Goal: Task Accomplishment & Management: Manage account settings

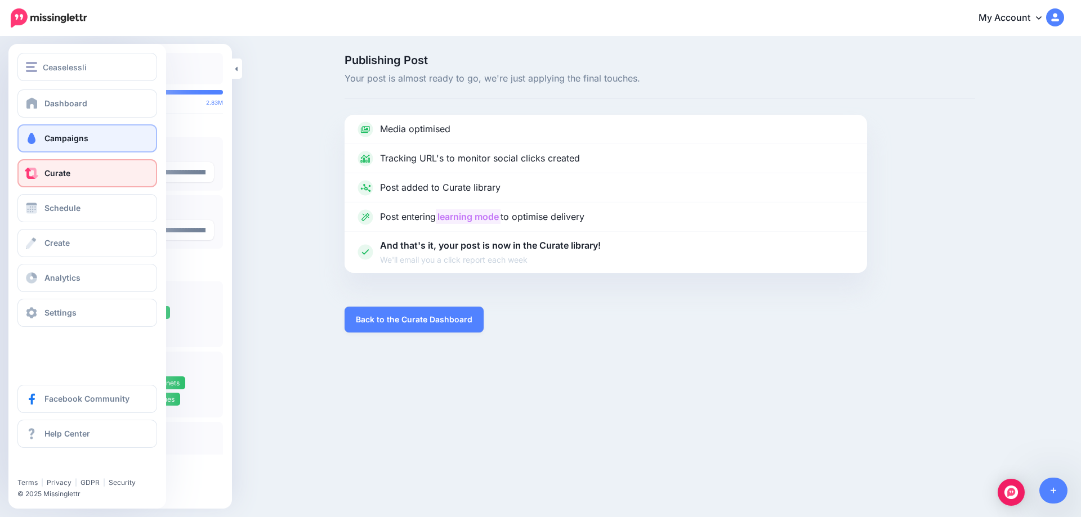
click at [37, 144] on link "Campaigns" at bounding box center [87, 138] width 140 height 28
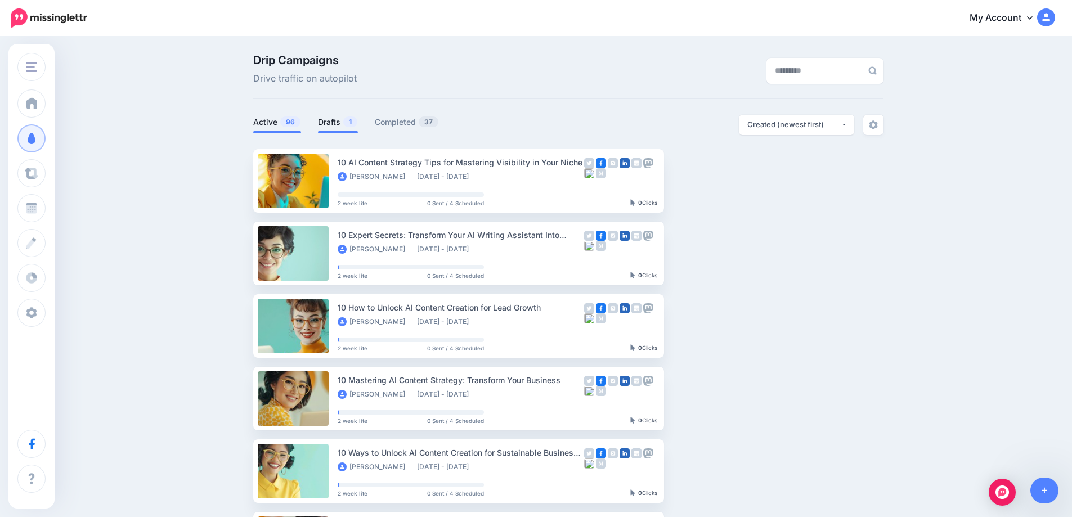
click at [336, 119] on link "Drafts 1" at bounding box center [338, 122] width 40 height 14
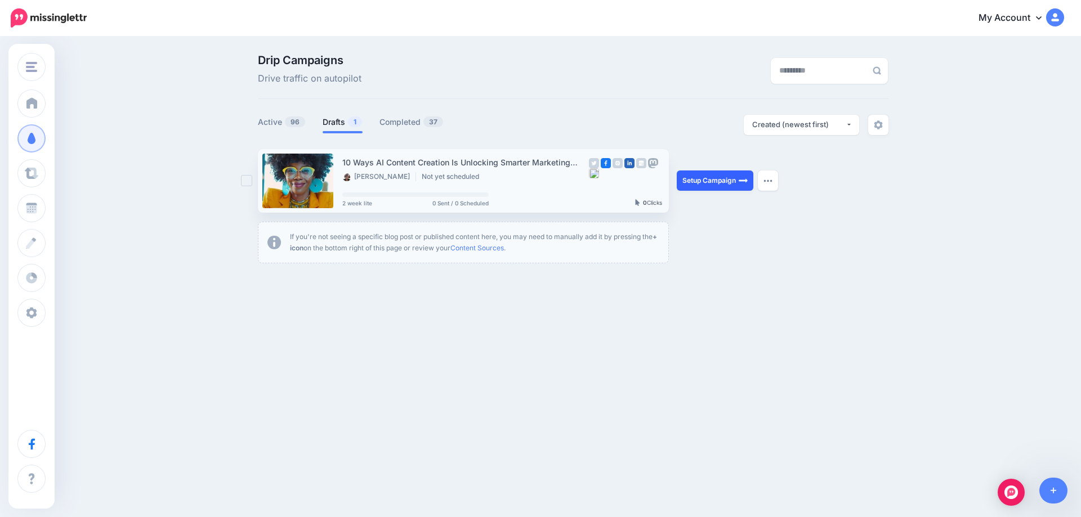
click at [712, 183] on link "Setup Campaign" at bounding box center [715, 181] width 77 height 20
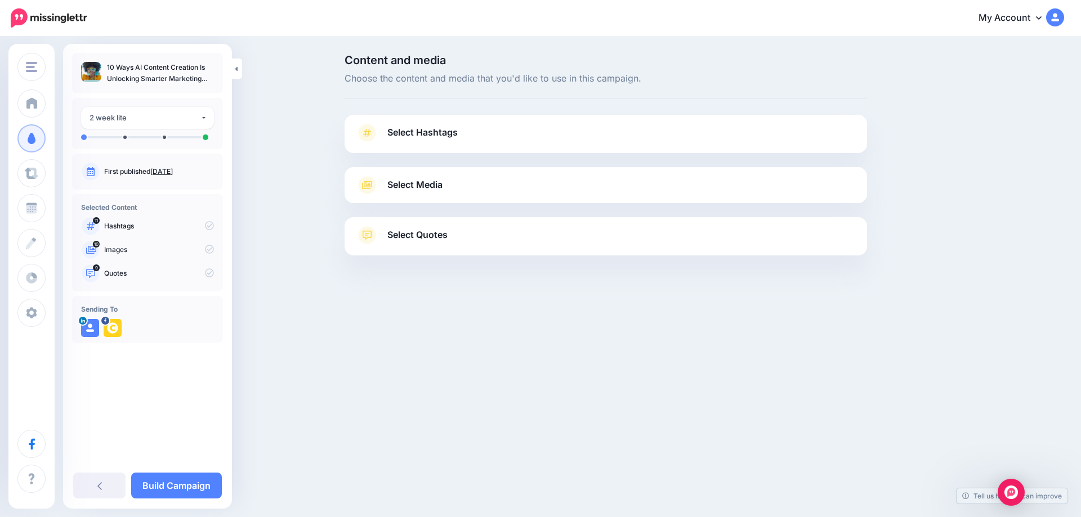
click at [171, 171] on link "Sept. 12, 2025" at bounding box center [161, 171] width 23 height 8
click at [426, 131] on span "Select Hashtags" at bounding box center [422, 132] width 70 height 15
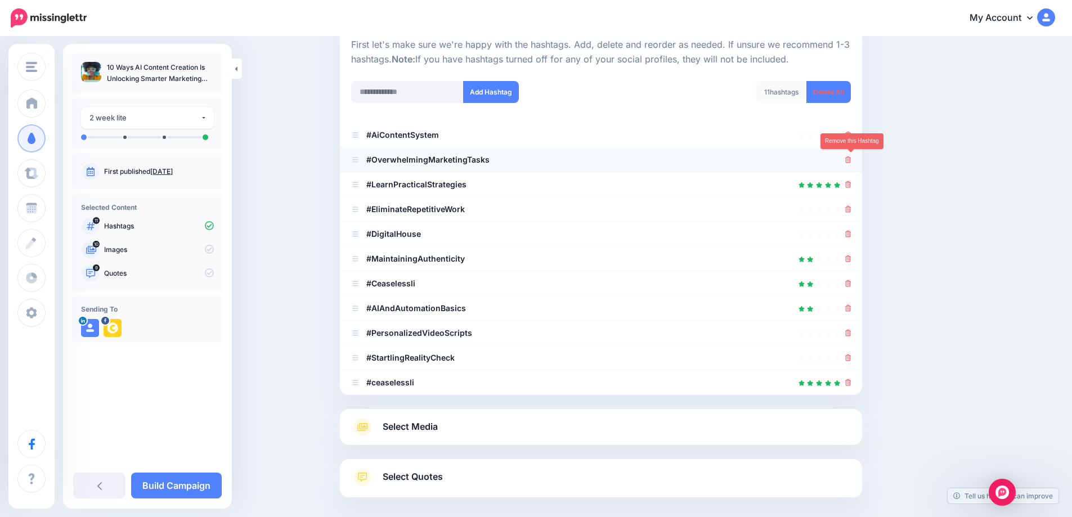
scroll to position [116, 0]
click at [852, 159] on icon at bounding box center [849, 159] width 6 height 7
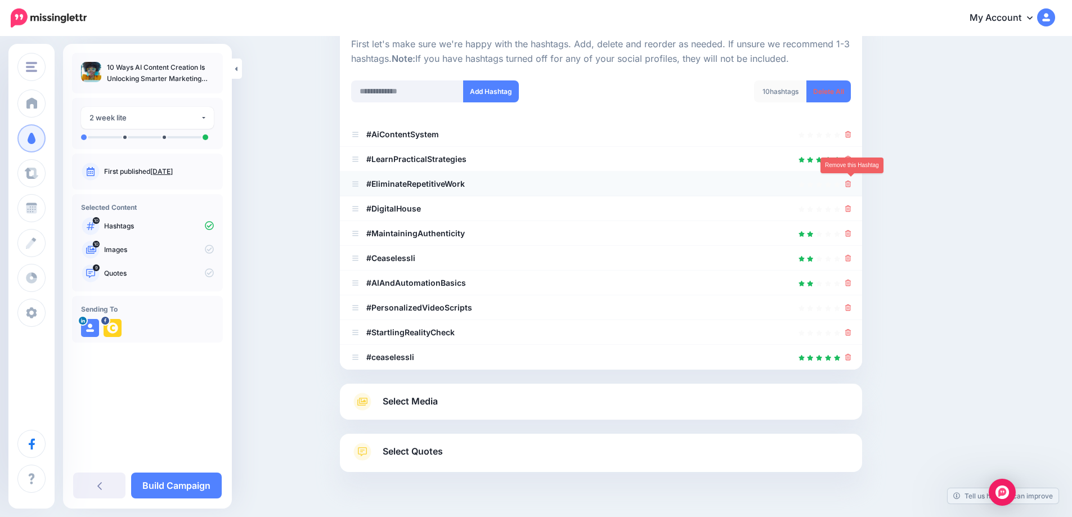
click at [851, 187] on icon at bounding box center [849, 184] width 6 height 7
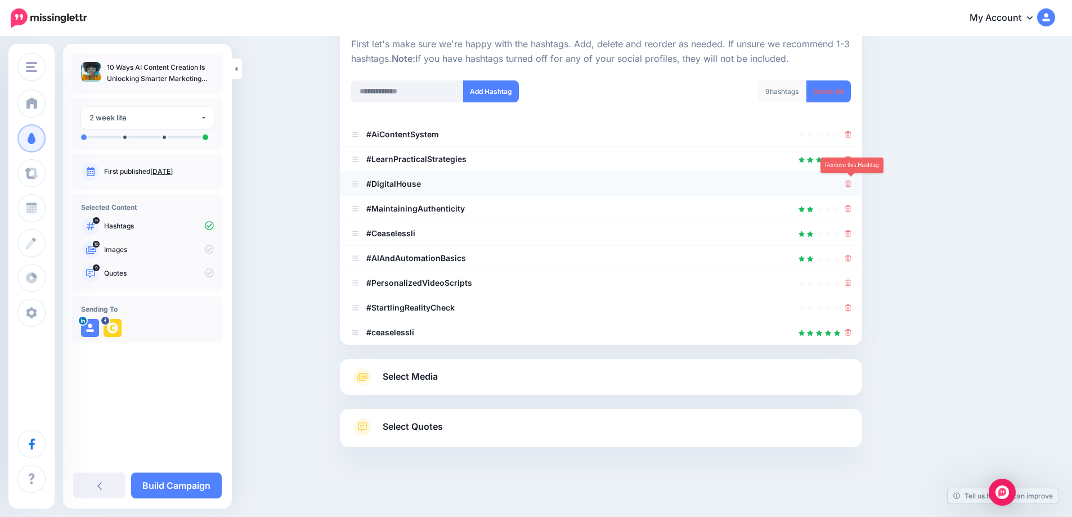
click at [850, 187] on icon at bounding box center [849, 184] width 6 height 7
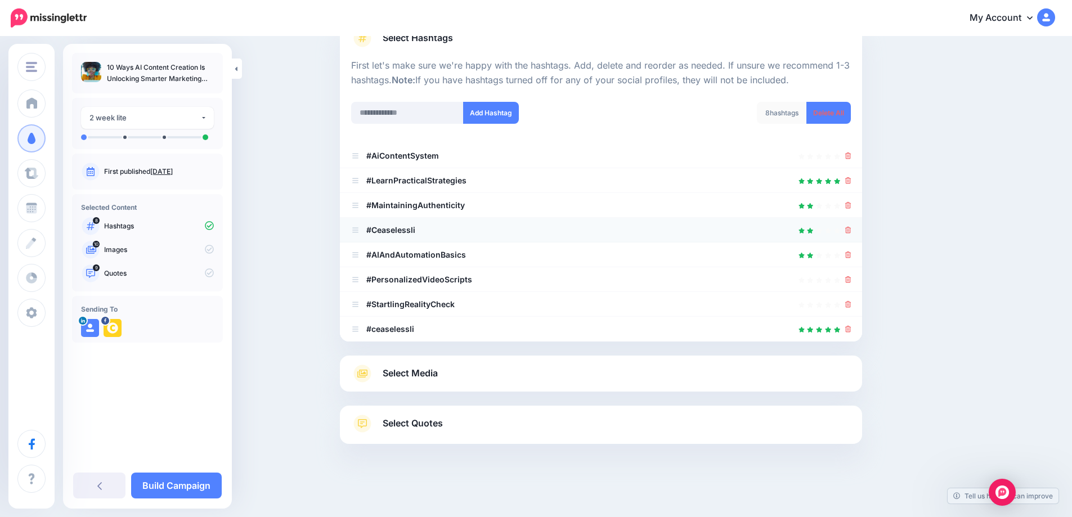
scroll to position [95, 0]
click at [852, 230] on icon at bounding box center [849, 230] width 6 height 7
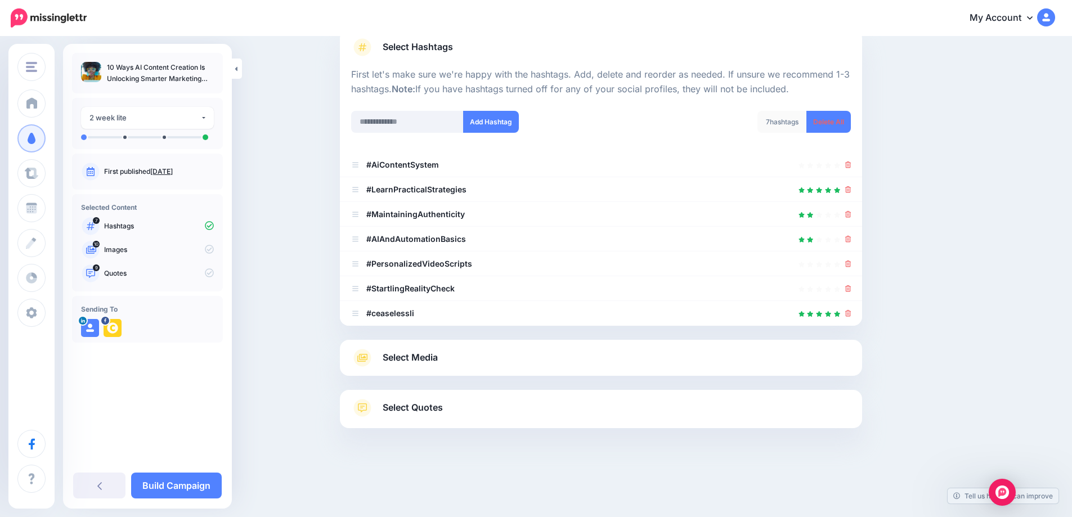
scroll to position [86, 0]
click at [852, 265] on icon at bounding box center [849, 264] width 6 height 7
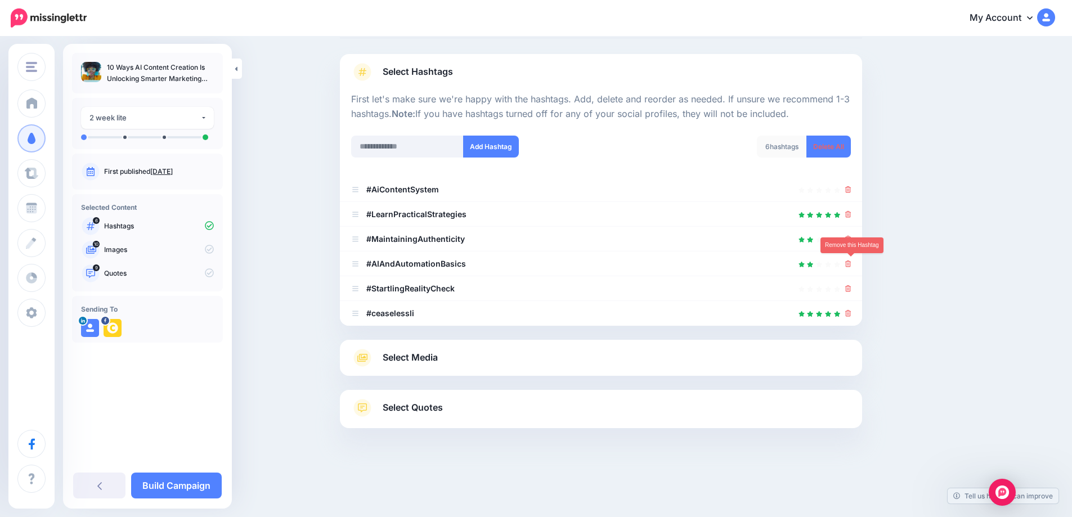
scroll to position [61, 0]
click at [850, 292] on icon at bounding box center [849, 288] width 6 height 7
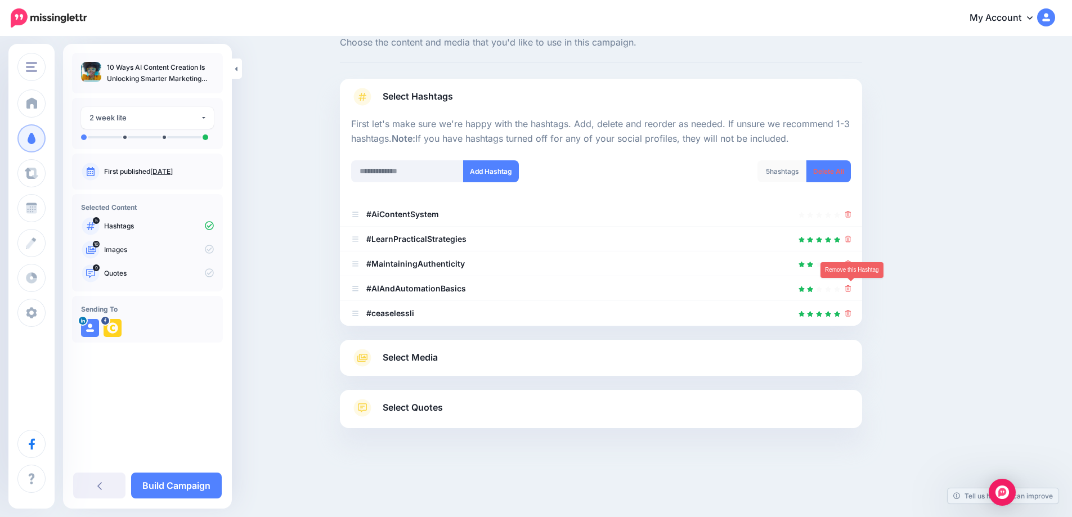
scroll to position [36, 0]
click at [425, 362] on span "Select Media" at bounding box center [410, 357] width 55 height 15
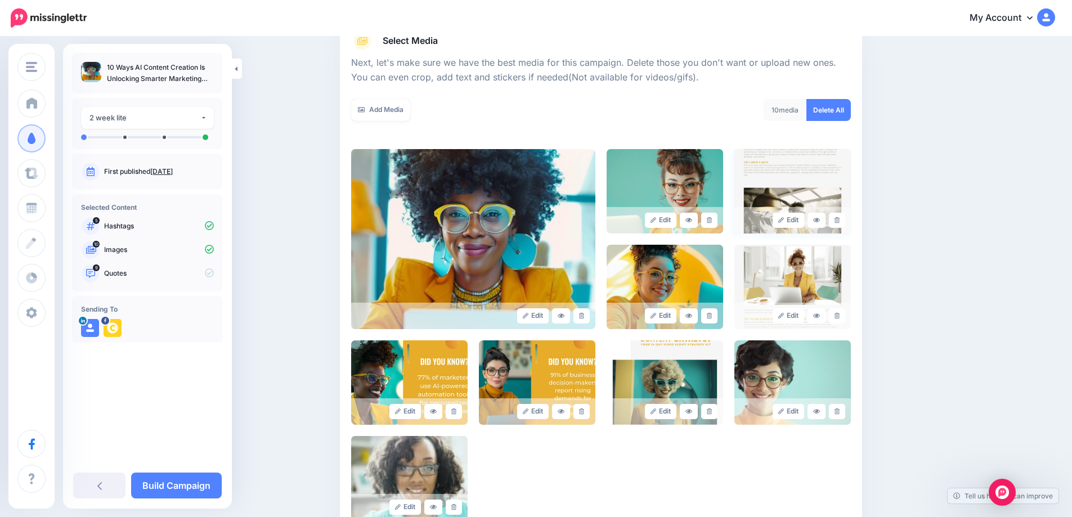
scroll to position [146, 0]
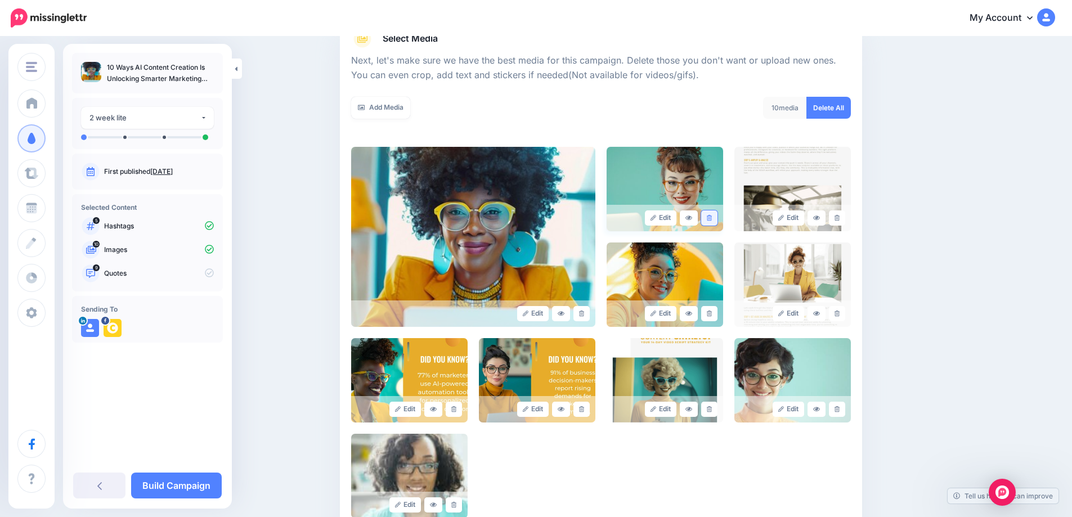
click at [717, 220] on link at bounding box center [709, 218] width 16 height 15
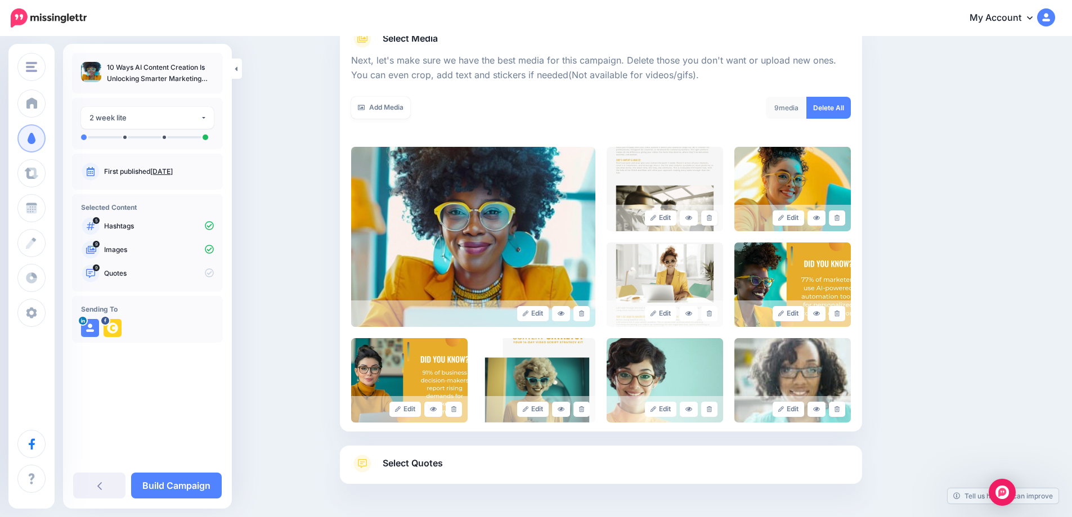
click at [717, 220] on link at bounding box center [709, 218] width 16 height 15
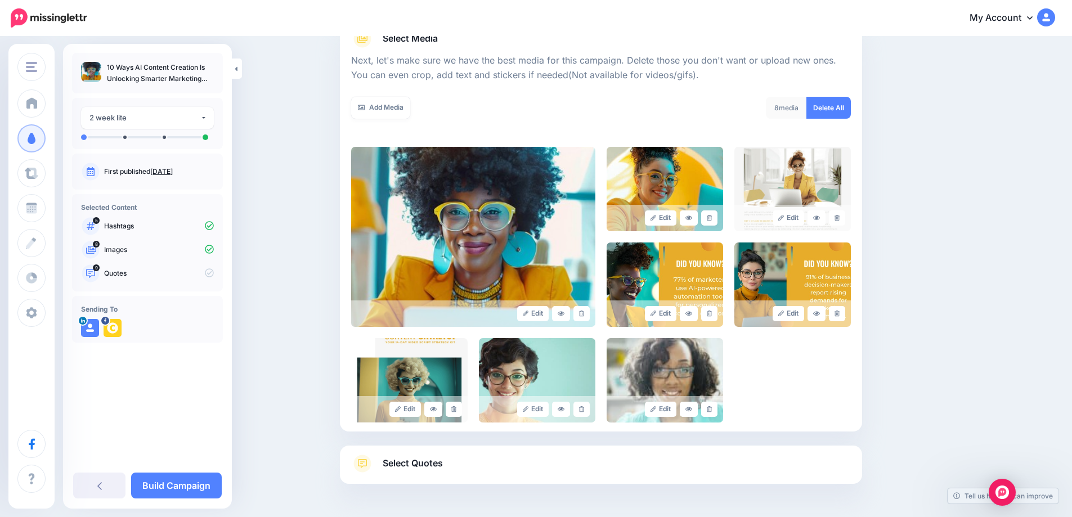
click at [717, 220] on link at bounding box center [709, 218] width 16 height 15
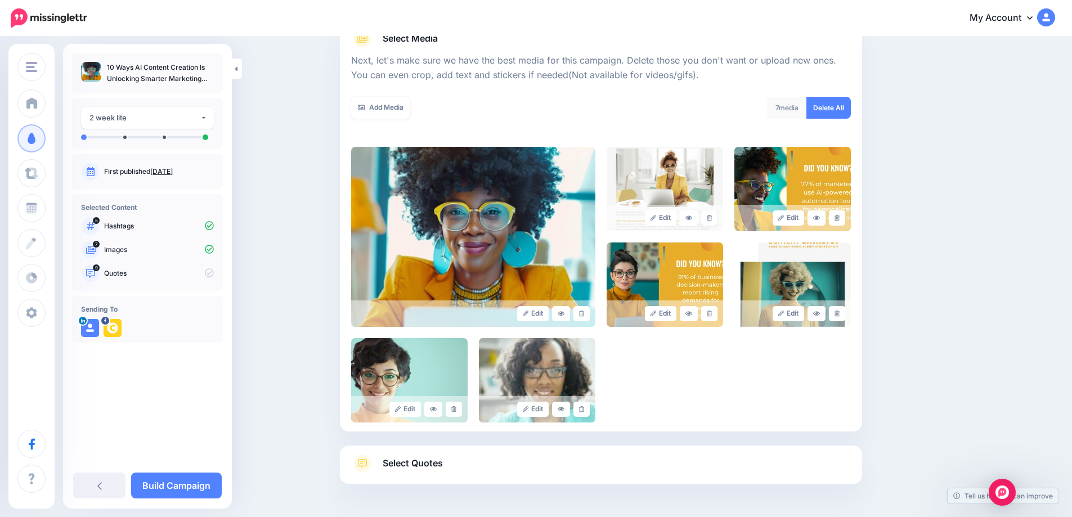
click at [717, 220] on link at bounding box center [709, 218] width 16 height 15
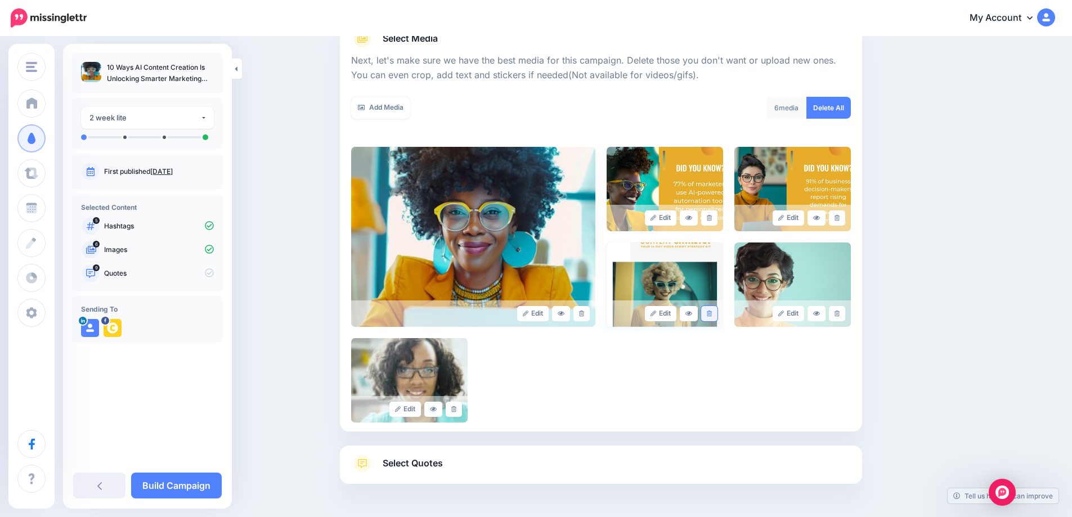
click at [718, 314] on link at bounding box center [709, 313] width 16 height 15
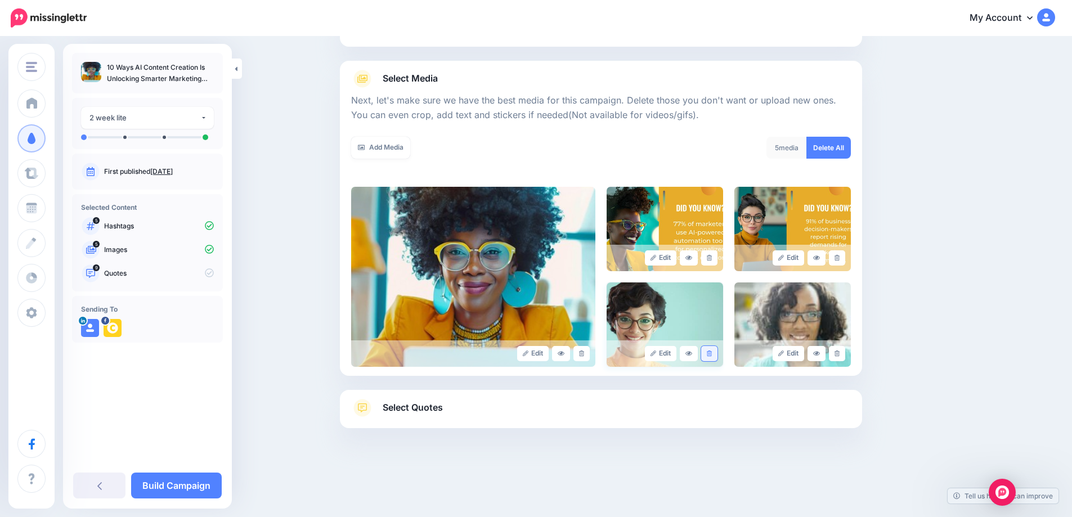
click at [712, 352] on icon at bounding box center [709, 354] width 5 height 6
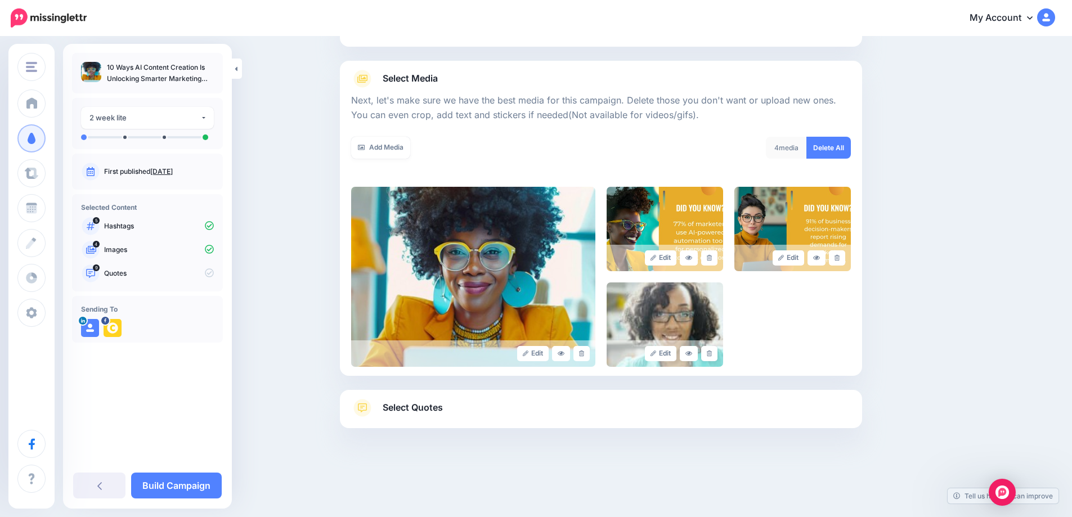
click at [712, 352] on icon at bounding box center [709, 354] width 5 height 6
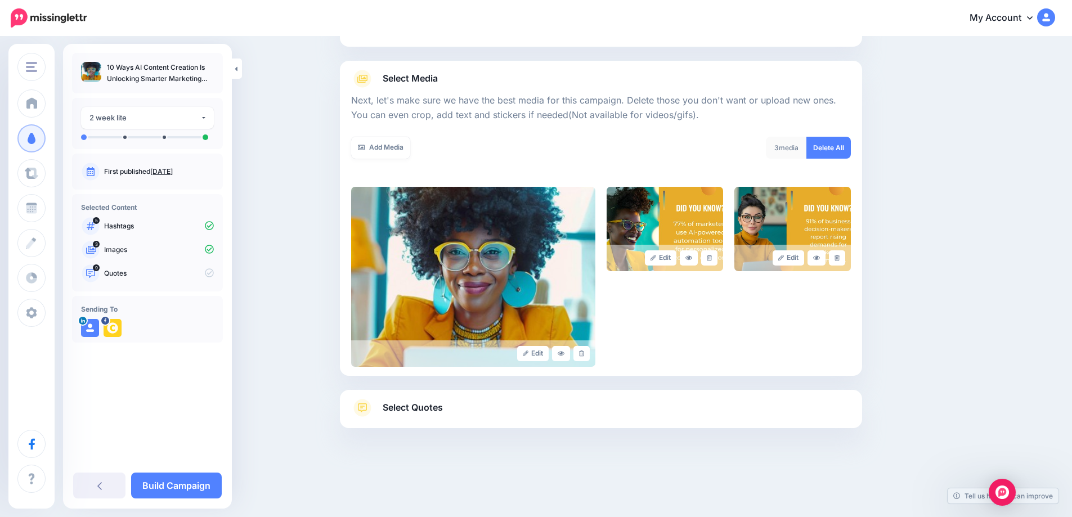
click at [401, 407] on span "Select Quotes" at bounding box center [413, 407] width 60 height 15
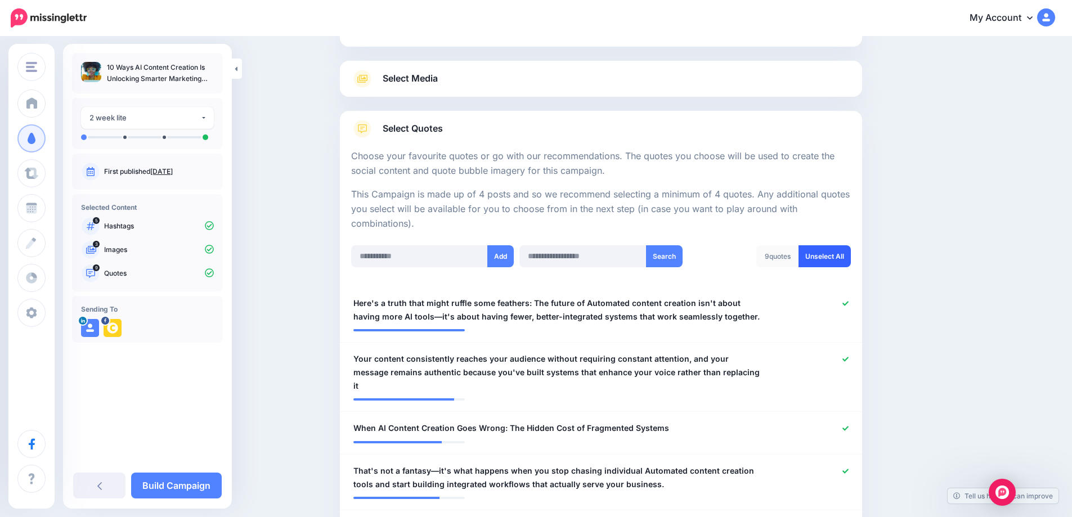
click at [839, 261] on link "Unselect All" at bounding box center [825, 256] width 52 height 22
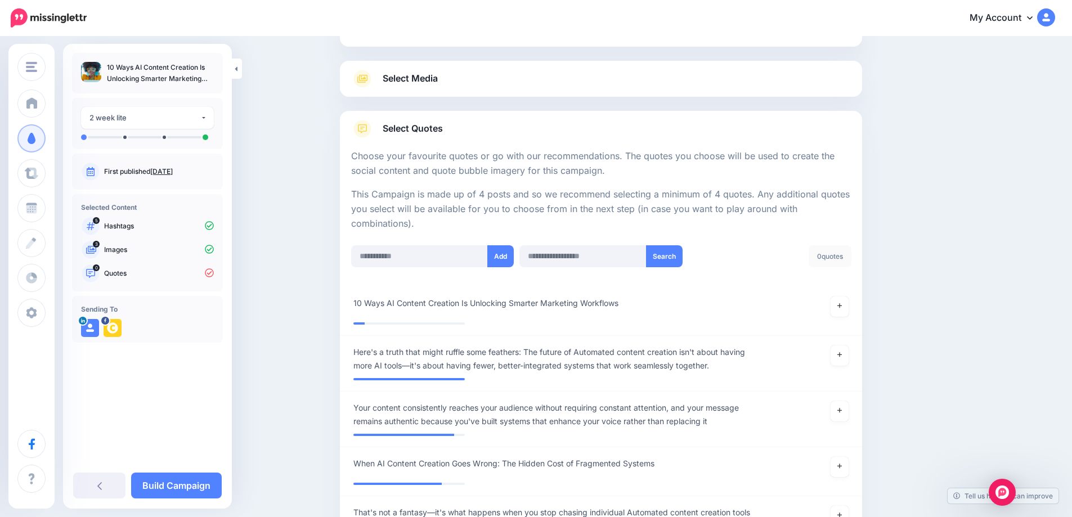
scroll to position [396, 0]
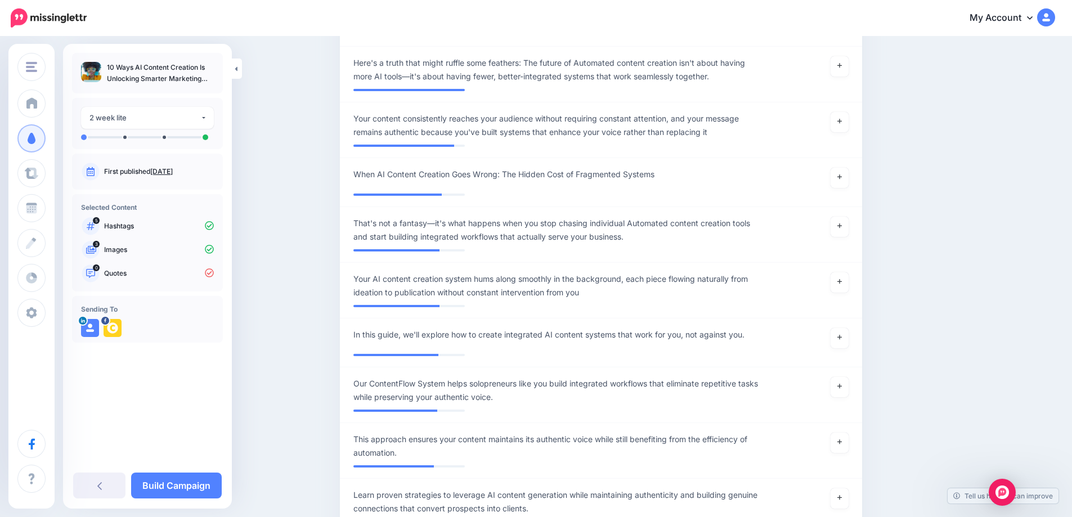
click at [827, 263] on li "**********" at bounding box center [601, 235] width 522 height 56
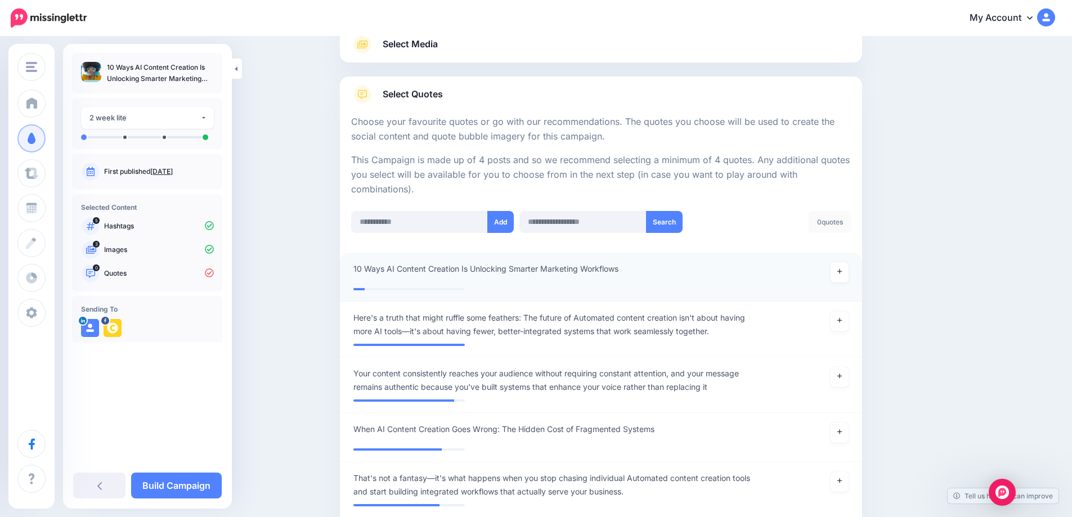
scroll to position [141, 0]
click at [849, 275] on link at bounding box center [840, 272] width 18 height 20
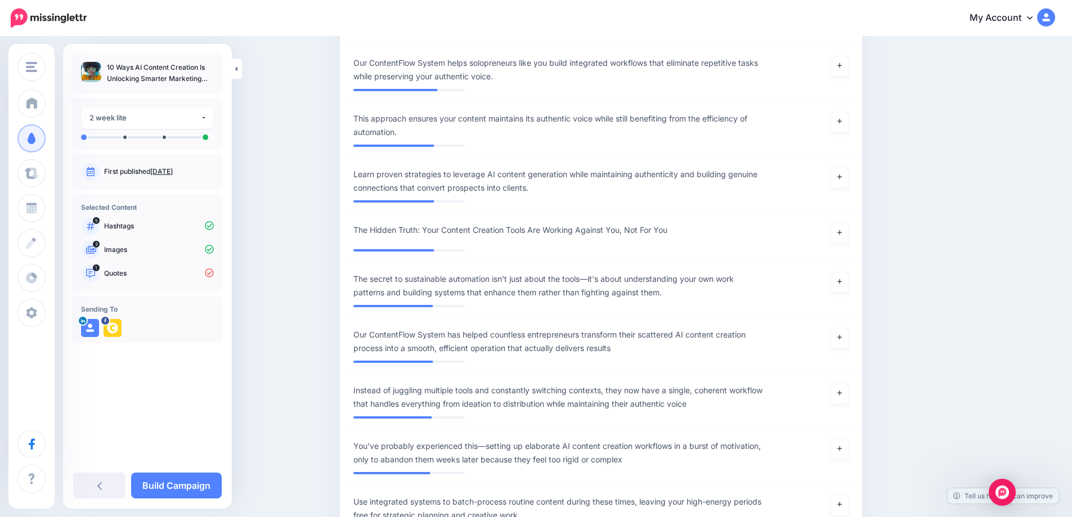
scroll to position [711, 0]
click at [842, 284] on icon at bounding box center [840, 281] width 5 height 6
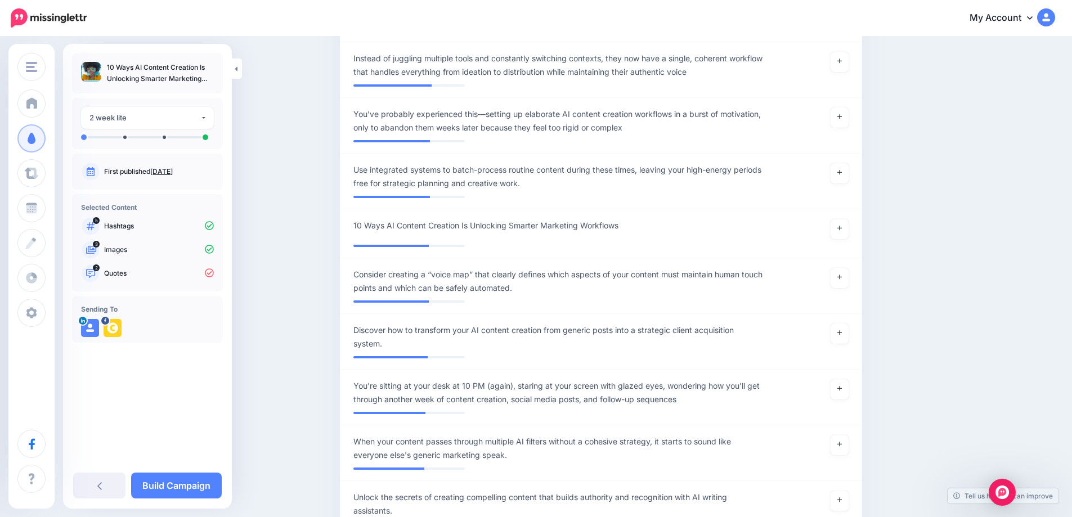
scroll to position [1043, 0]
click at [849, 178] on link at bounding box center [840, 173] width 18 height 20
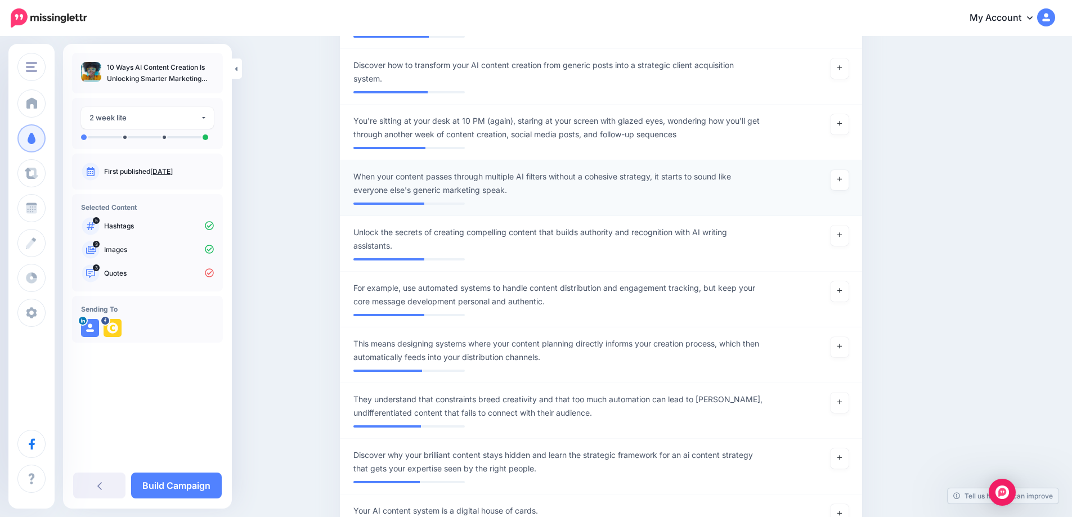
scroll to position [1308, 0]
click at [842, 187] on link at bounding box center [840, 179] width 18 height 20
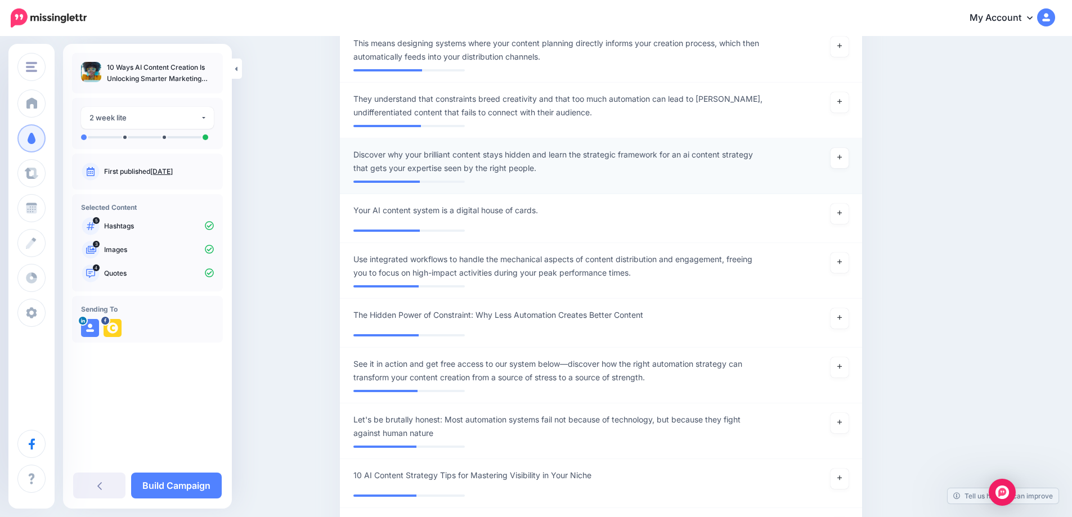
scroll to position [1610, 0]
click at [835, 185] on li "**********" at bounding box center [601, 165] width 522 height 56
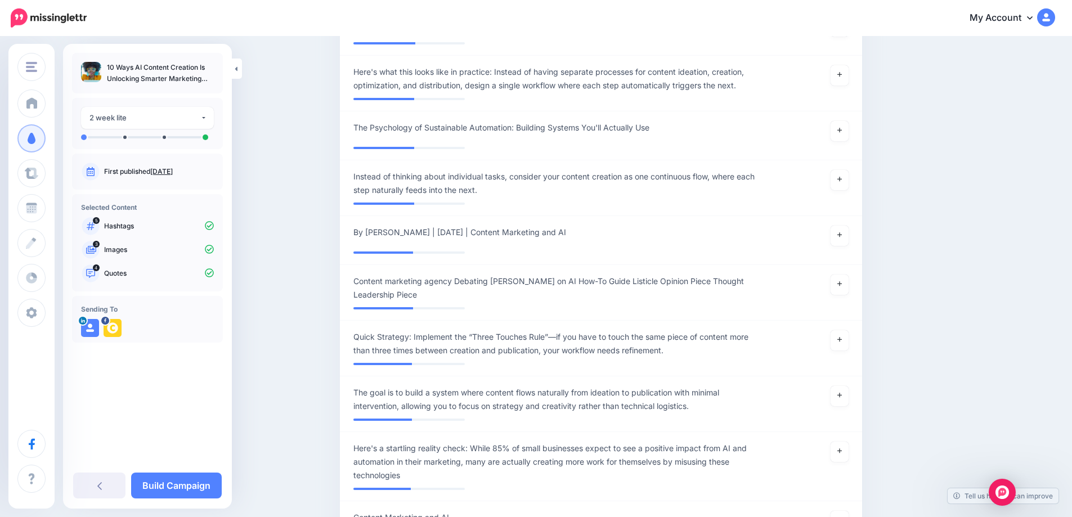
scroll to position [2371, 0]
drag, startPoint x: 772, startPoint y: 227, endPoint x: 962, endPoint y: 144, distance: 207.7
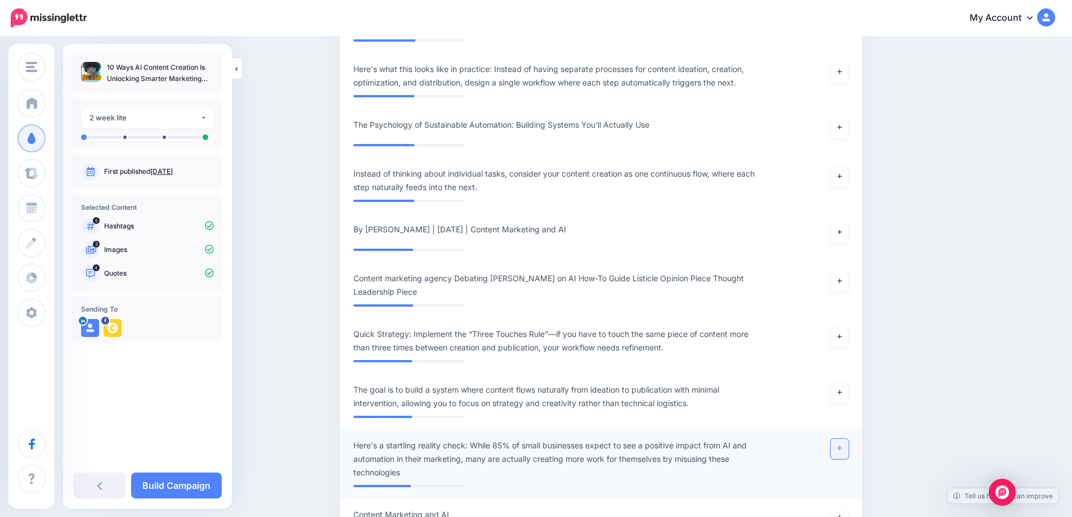
click at [844, 457] on link at bounding box center [840, 449] width 18 height 20
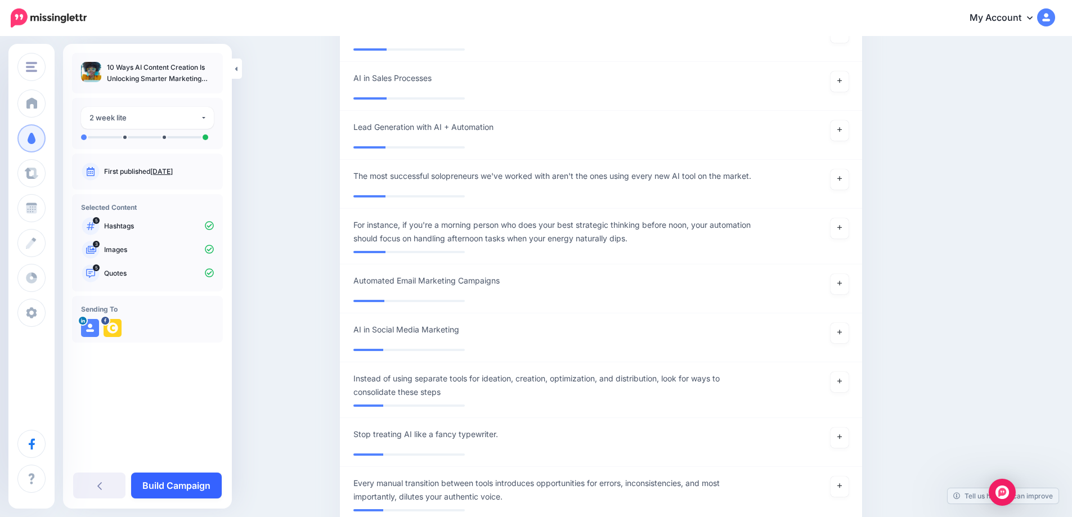
scroll to position [5265, 0]
click at [176, 480] on link "Build Campaign" at bounding box center [176, 486] width 91 height 26
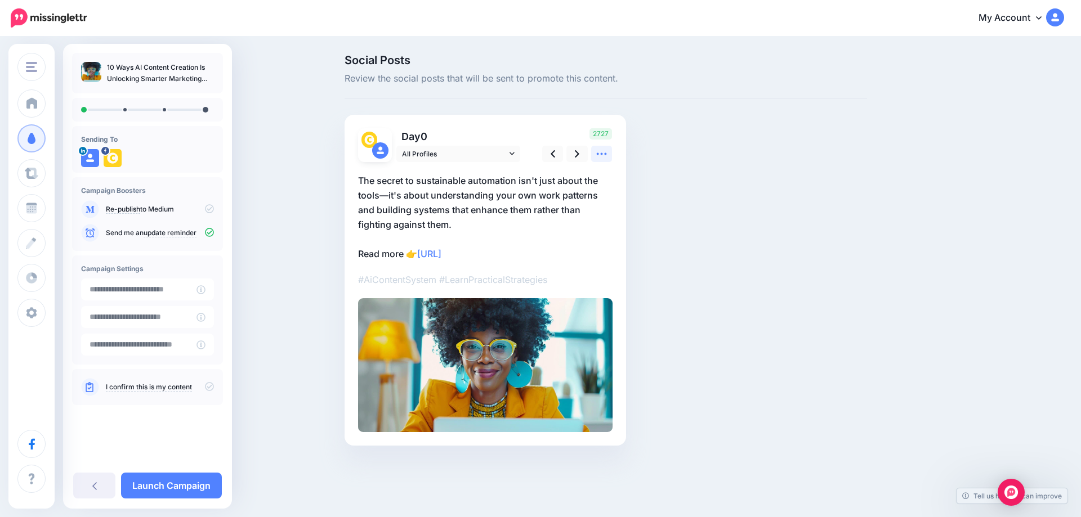
click at [603, 157] on icon at bounding box center [602, 154] width 12 height 12
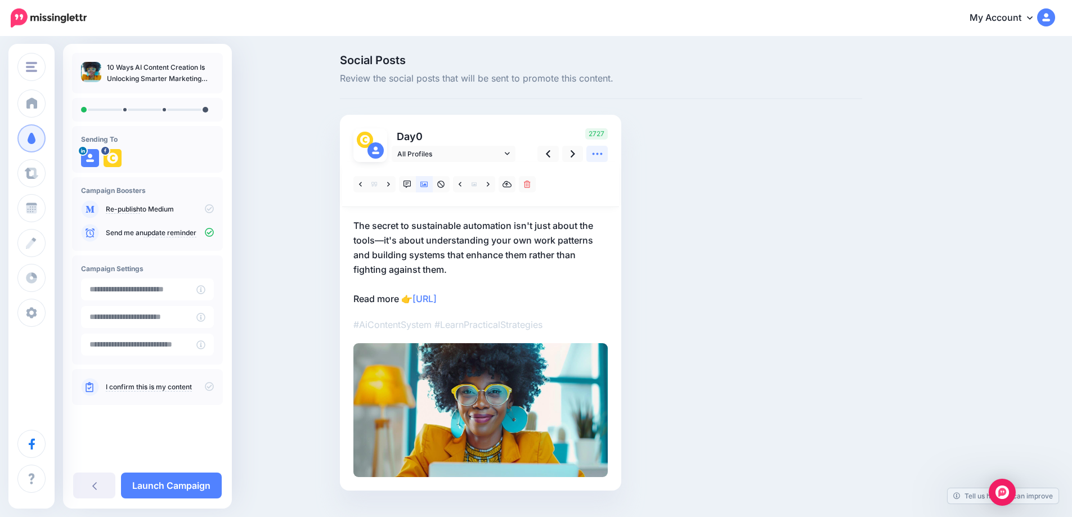
scroll to position [24, 0]
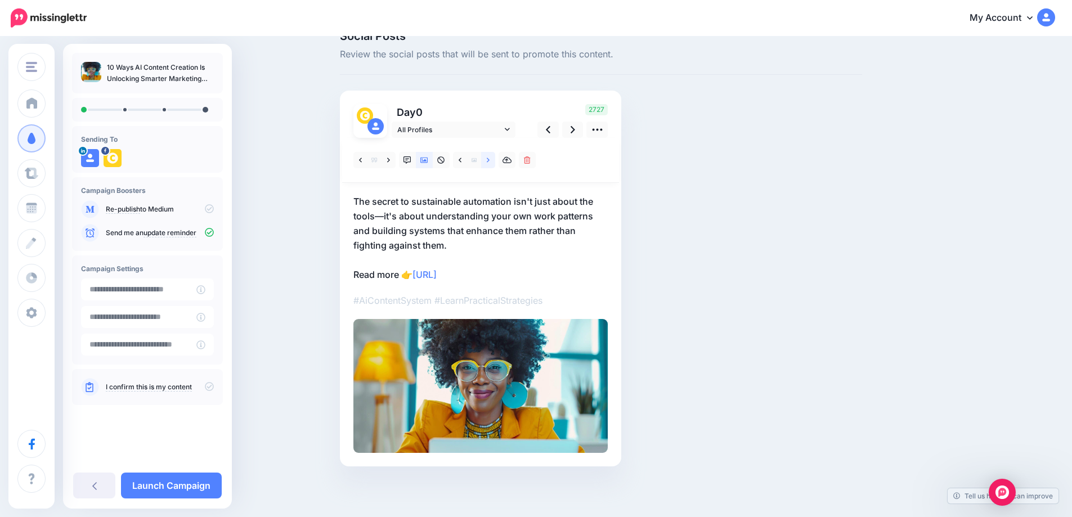
click at [495, 162] on link at bounding box center [488, 160] width 14 height 16
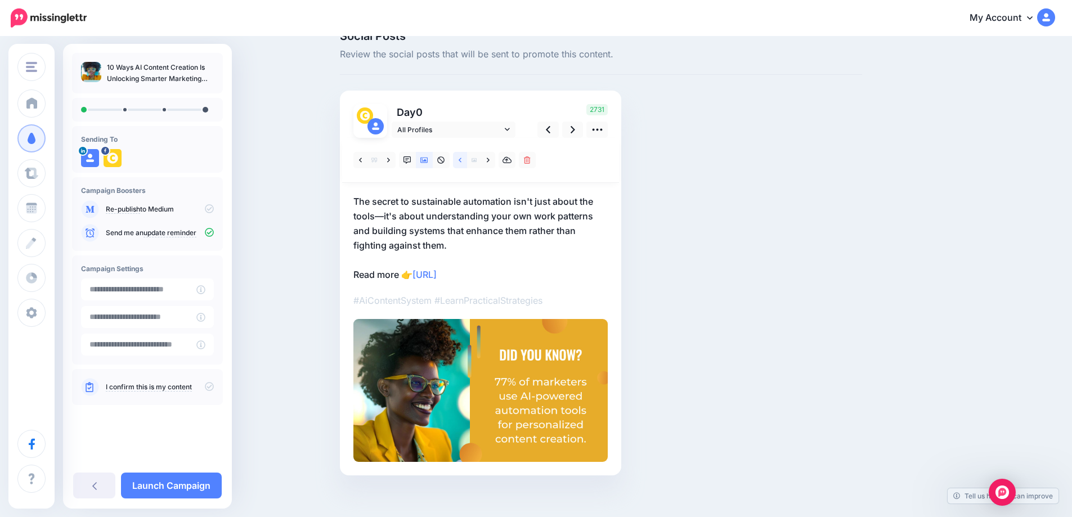
click at [462, 163] on icon at bounding box center [460, 161] width 3 height 8
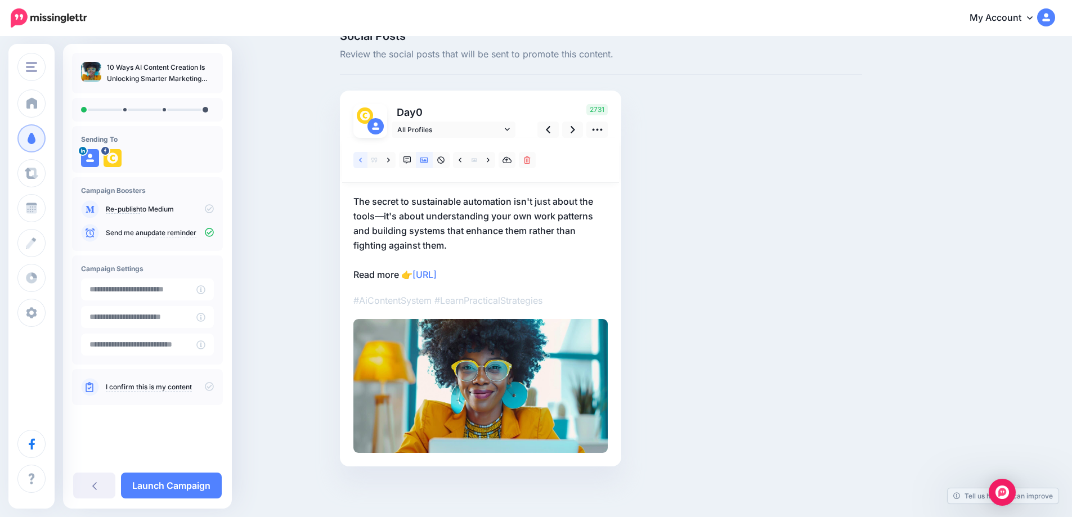
click at [366, 160] on link at bounding box center [361, 160] width 14 height 16
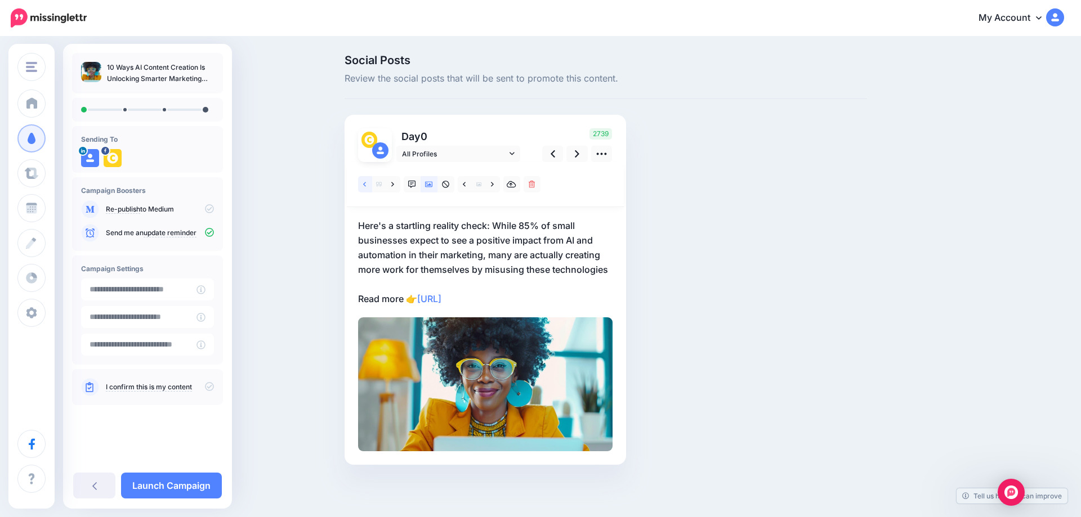
click at [366, 160] on div at bounding box center [375, 145] width 34 height 34
click at [365, 182] on icon at bounding box center [364, 185] width 3 height 8
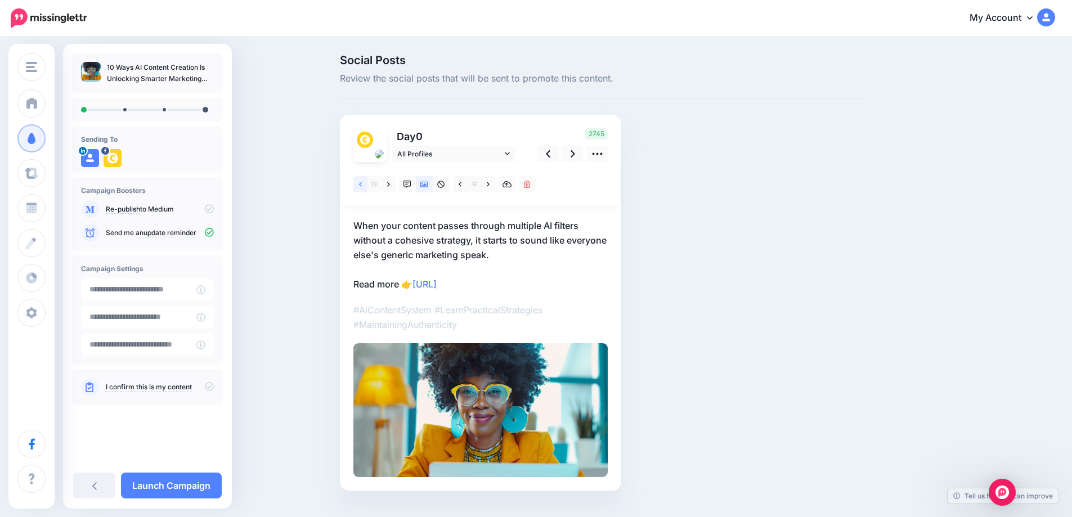
click at [362, 185] on icon at bounding box center [360, 185] width 3 height 8
click at [362, 186] on icon at bounding box center [360, 185] width 3 height 8
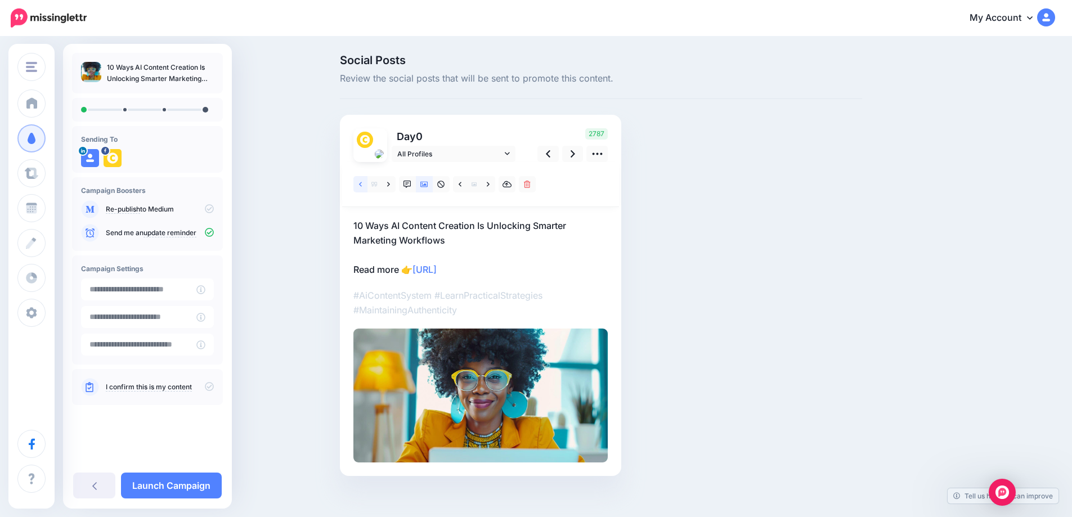
click at [362, 186] on icon at bounding box center [360, 185] width 3 height 8
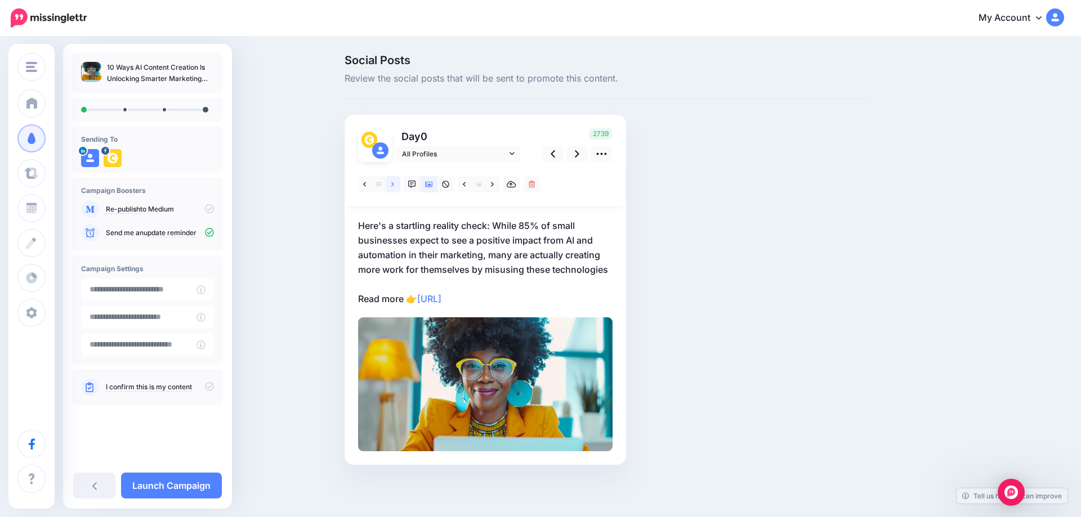
click at [395, 185] on link at bounding box center [393, 184] width 14 height 16
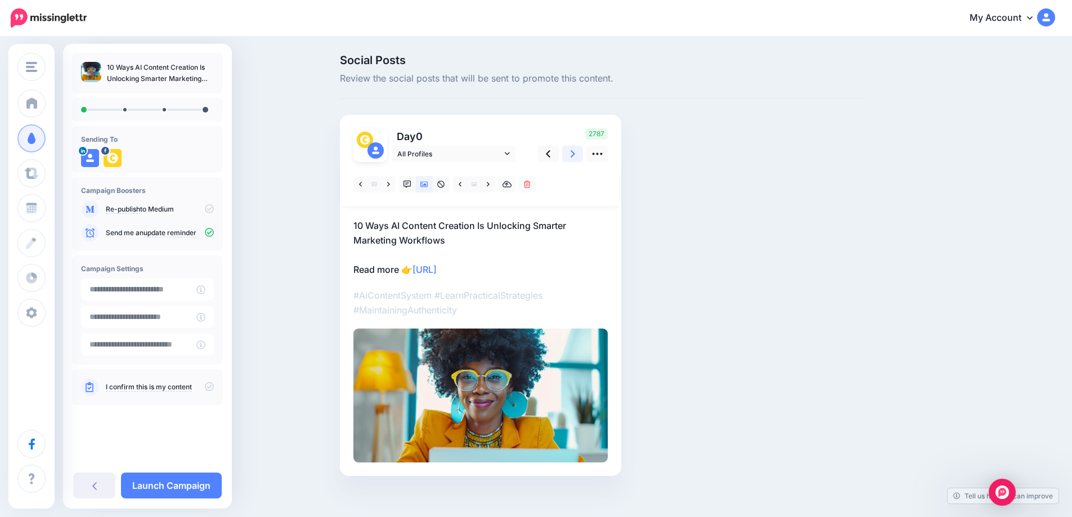
click at [575, 154] on icon at bounding box center [573, 154] width 5 height 12
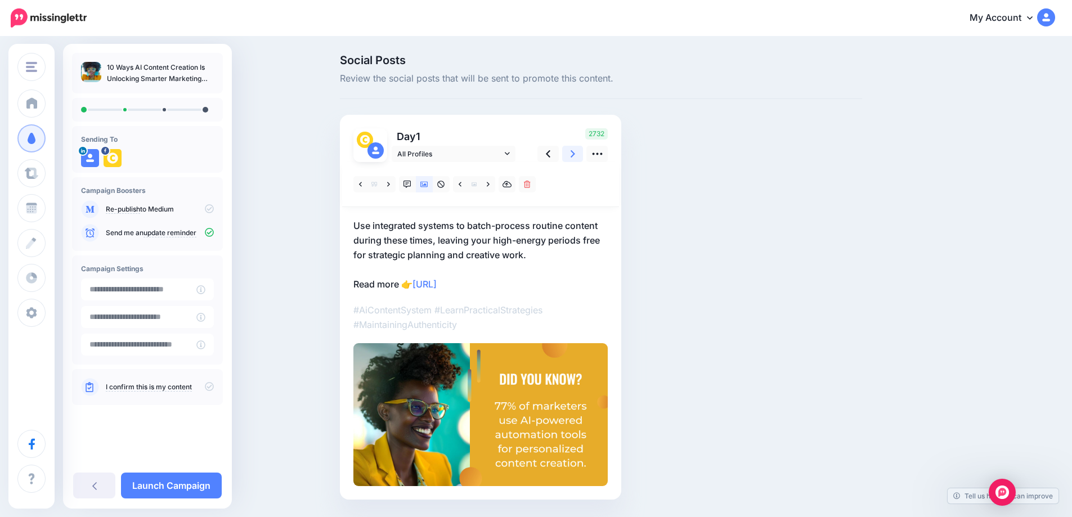
click at [575, 154] on icon at bounding box center [573, 154] width 5 height 12
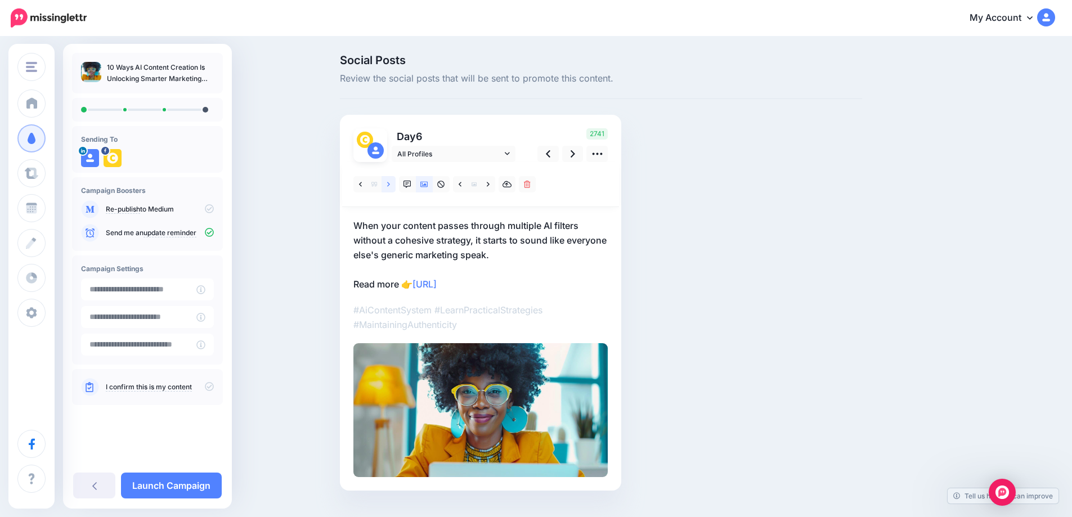
click at [391, 187] on link at bounding box center [389, 184] width 14 height 16
click at [575, 157] on icon at bounding box center [573, 153] width 5 height 7
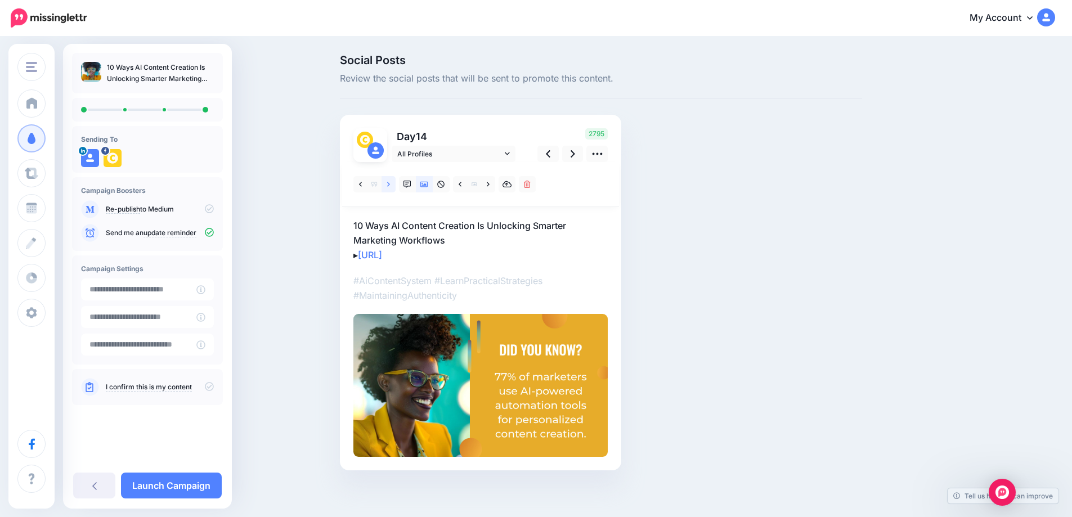
click at [390, 184] on link at bounding box center [389, 184] width 14 height 16
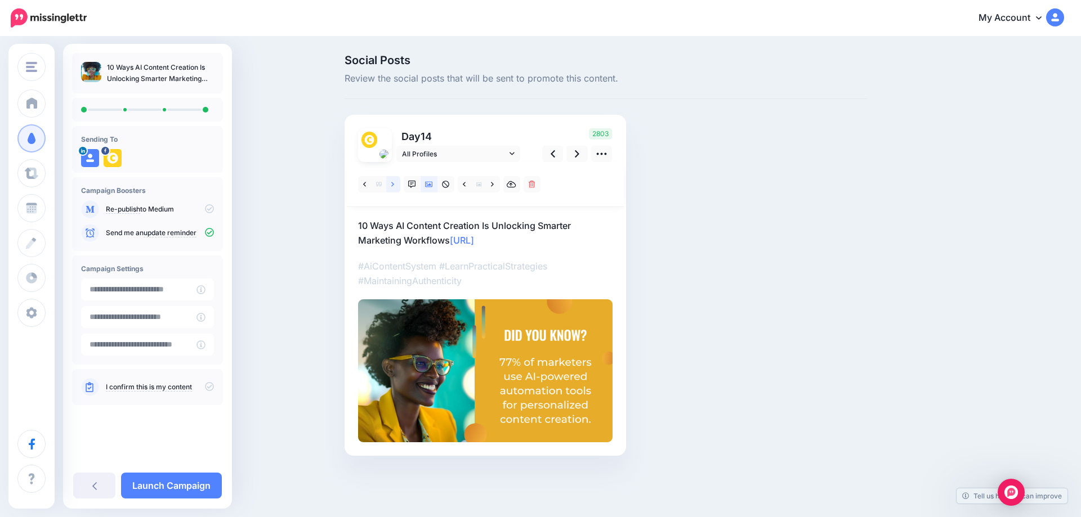
click at [390, 184] on link at bounding box center [393, 184] width 14 height 16
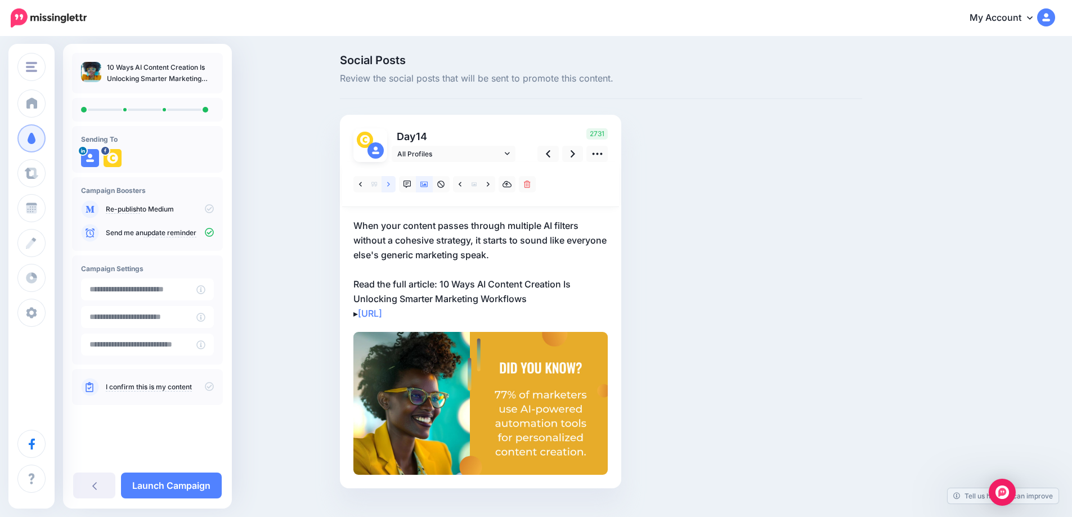
click at [390, 184] on link at bounding box center [389, 184] width 14 height 16
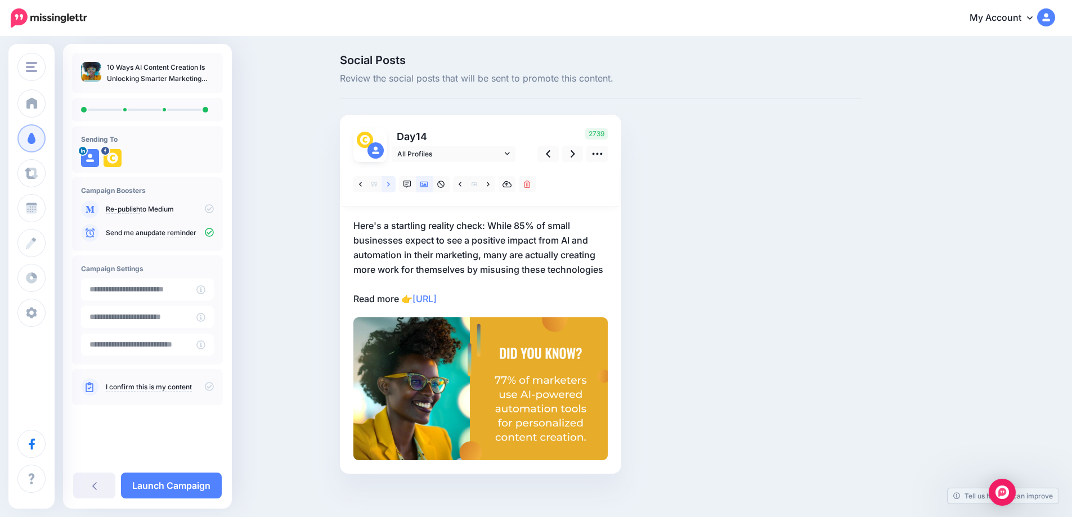
click at [390, 184] on link at bounding box center [389, 184] width 14 height 16
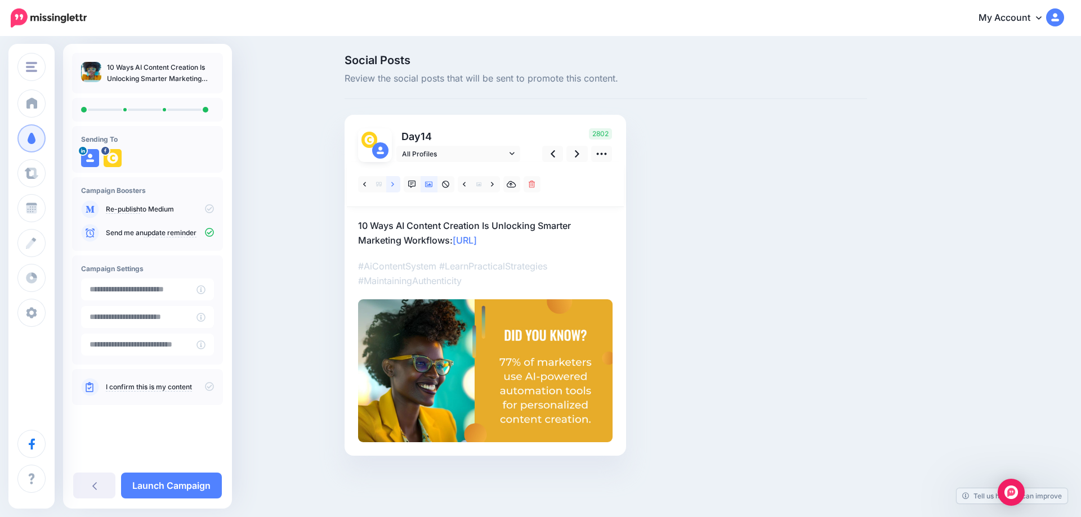
click at [390, 184] on link at bounding box center [393, 184] width 14 height 16
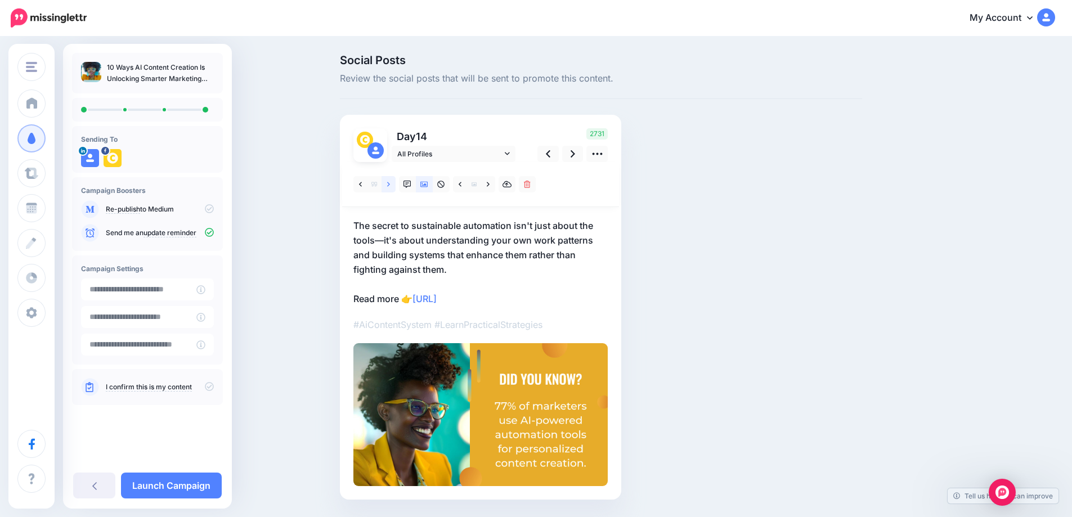
click at [390, 184] on link at bounding box center [389, 184] width 14 height 16
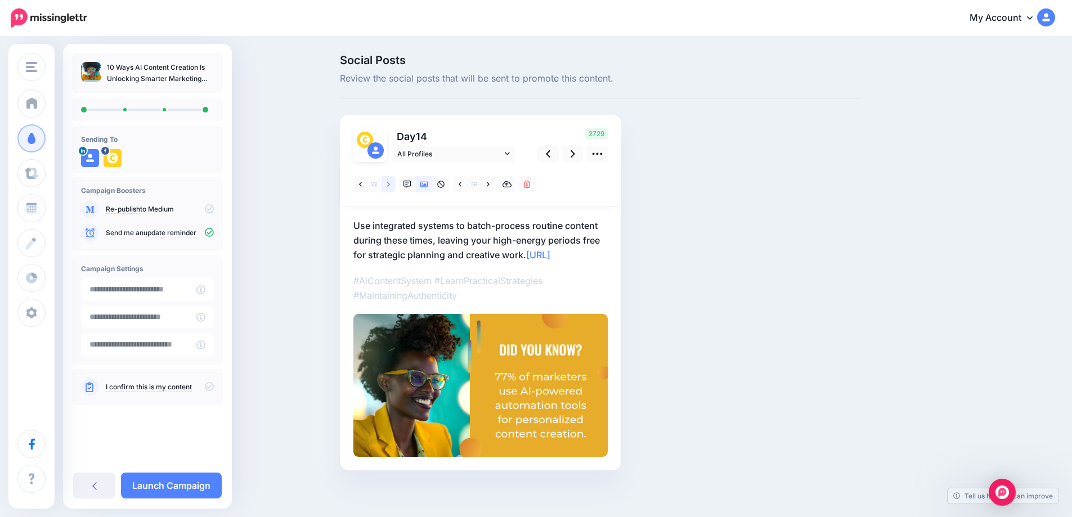
click at [390, 184] on link at bounding box center [389, 184] width 14 height 16
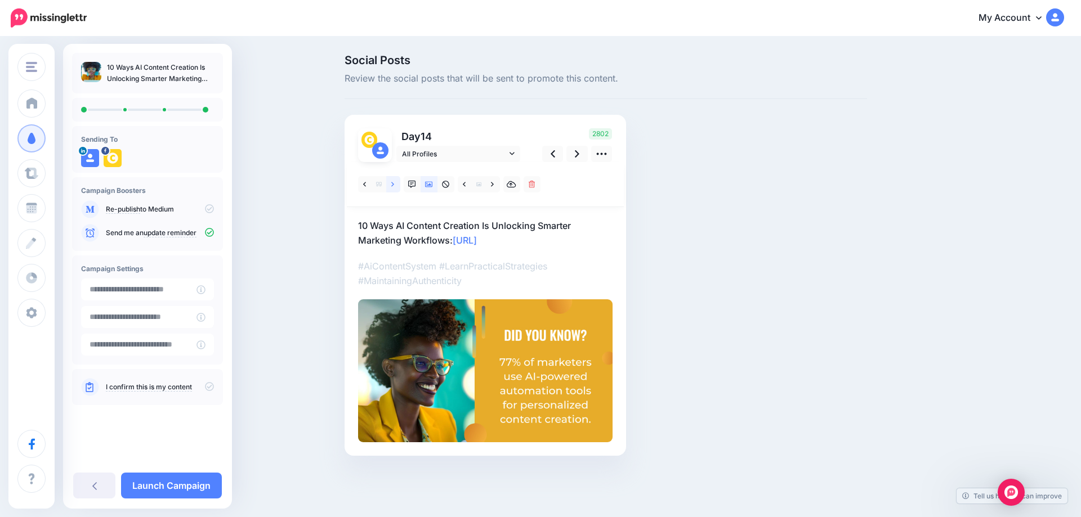
click at [390, 184] on link at bounding box center [393, 184] width 14 height 16
click at [391, 186] on link at bounding box center [393, 184] width 14 height 16
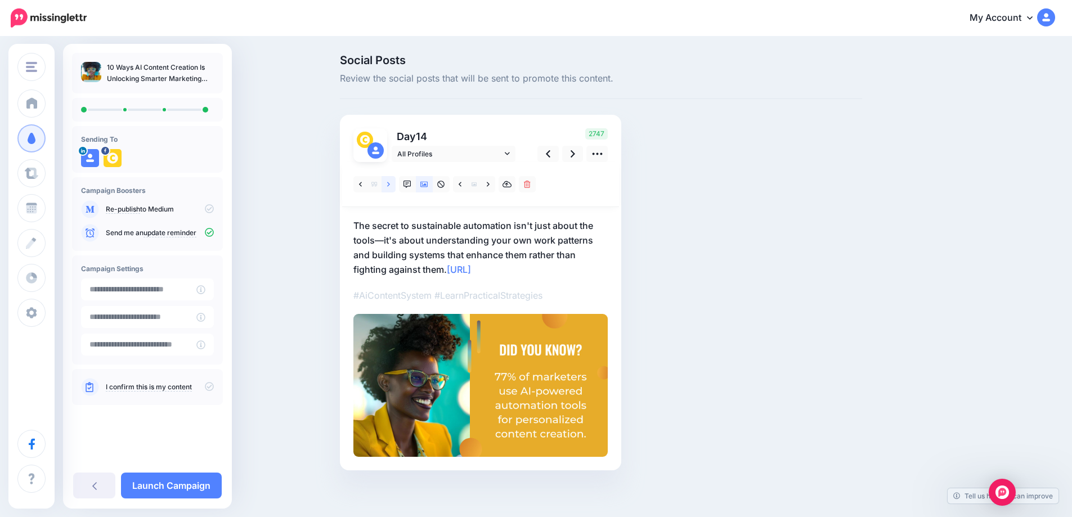
click at [391, 186] on link at bounding box center [389, 184] width 14 height 16
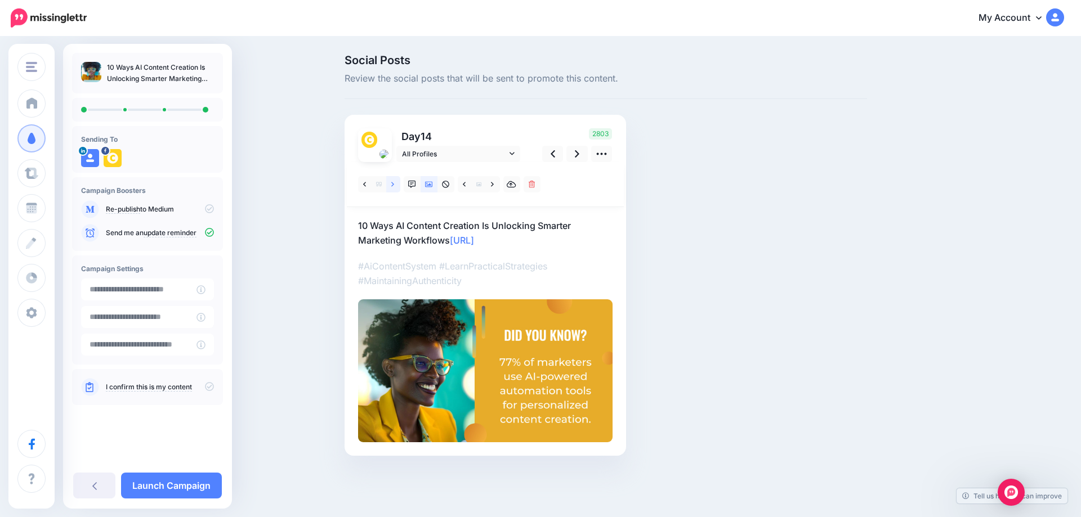
click at [391, 186] on link at bounding box center [393, 184] width 14 height 16
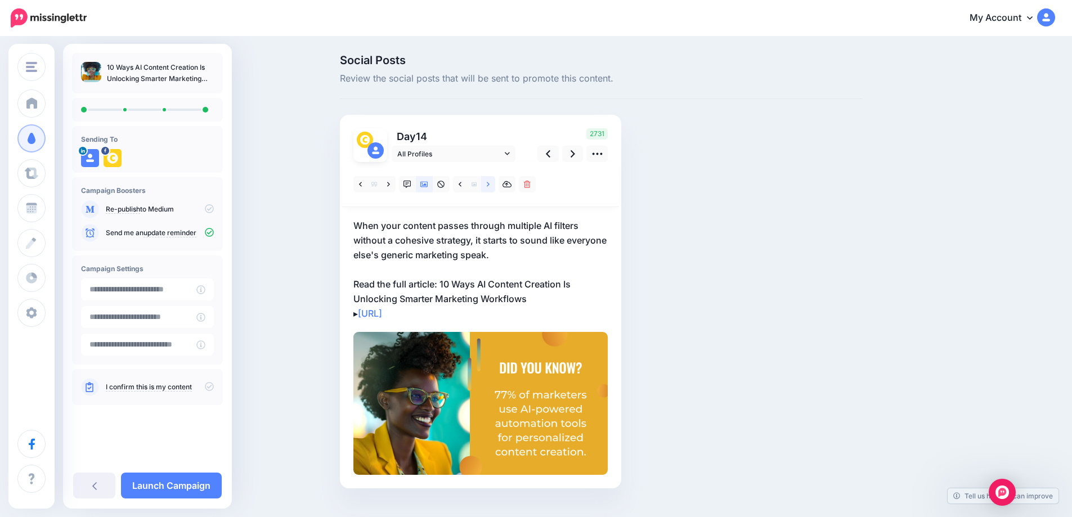
click at [490, 185] on icon at bounding box center [488, 184] width 3 height 5
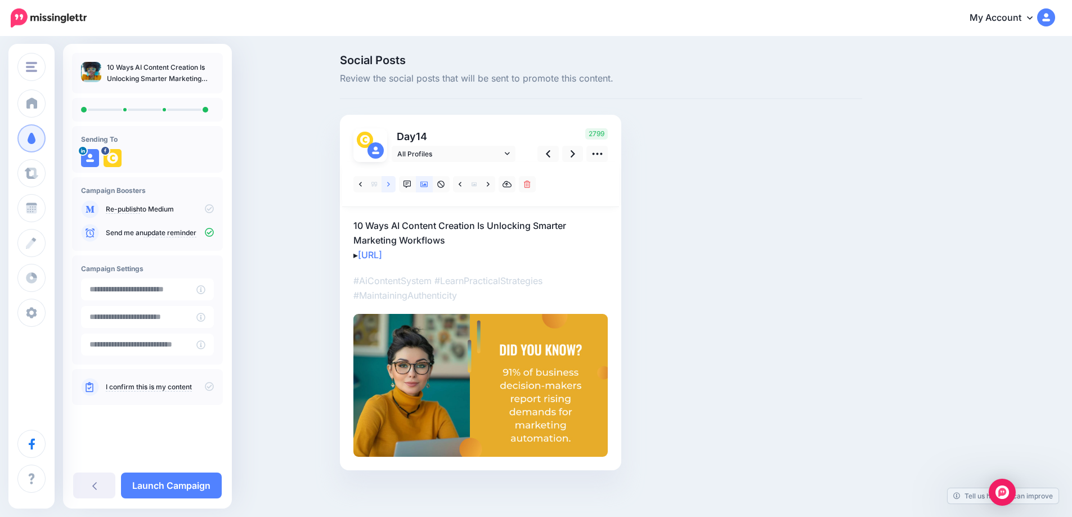
click at [390, 184] on link at bounding box center [389, 184] width 14 height 16
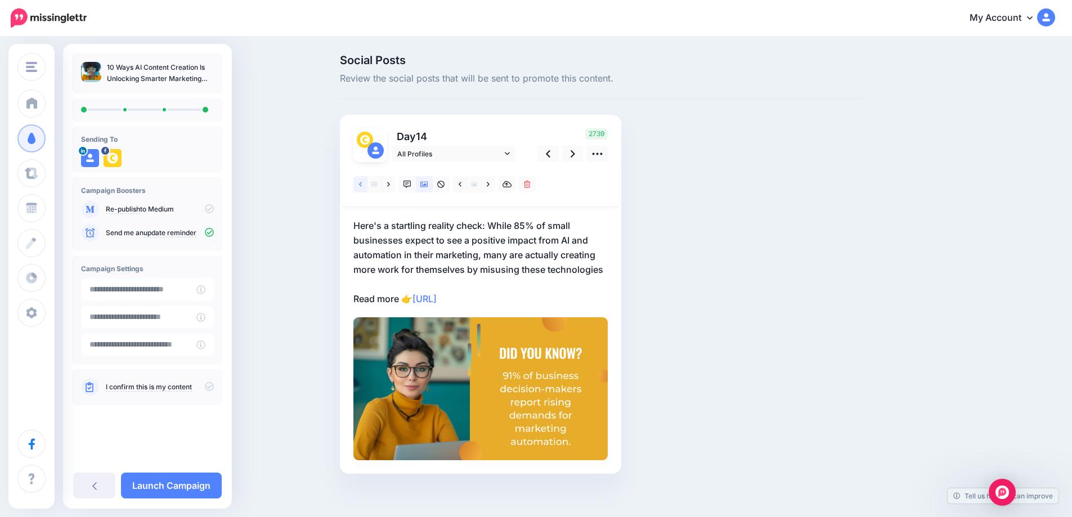
click at [368, 186] on link at bounding box center [361, 184] width 14 height 16
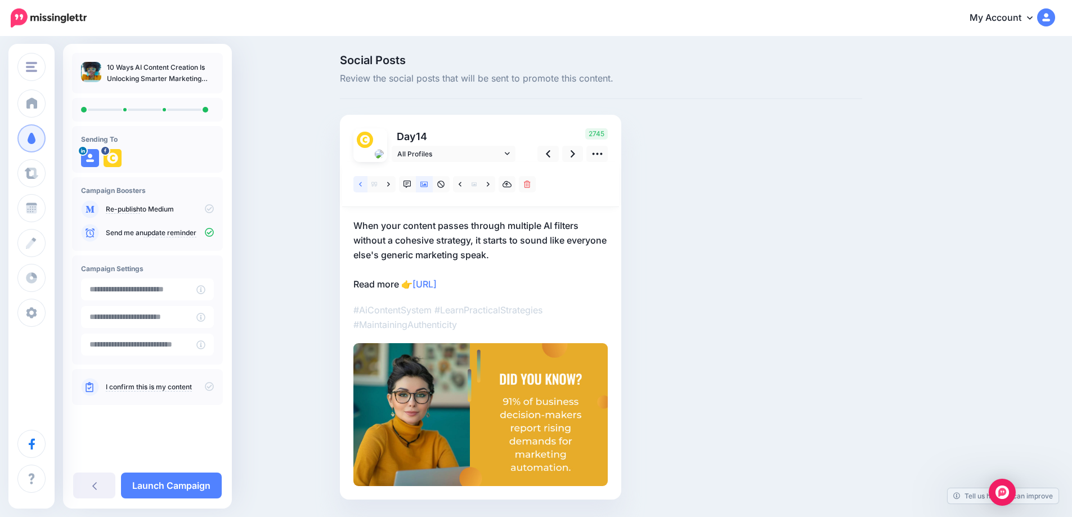
click at [368, 186] on link at bounding box center [361, 184] width 14 height 16
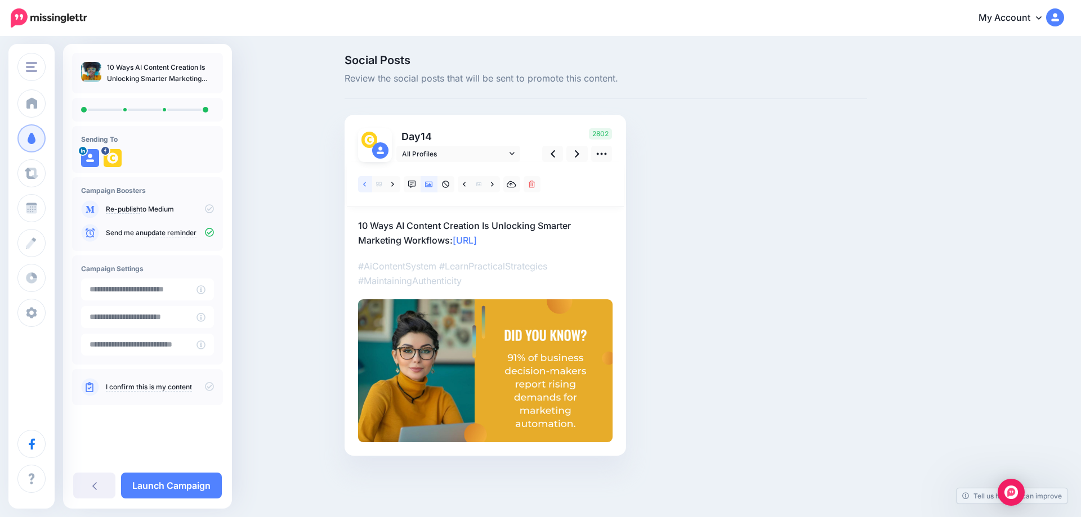
click at [368, 186] on link at bounding box center [365, 184] width 14 height 16
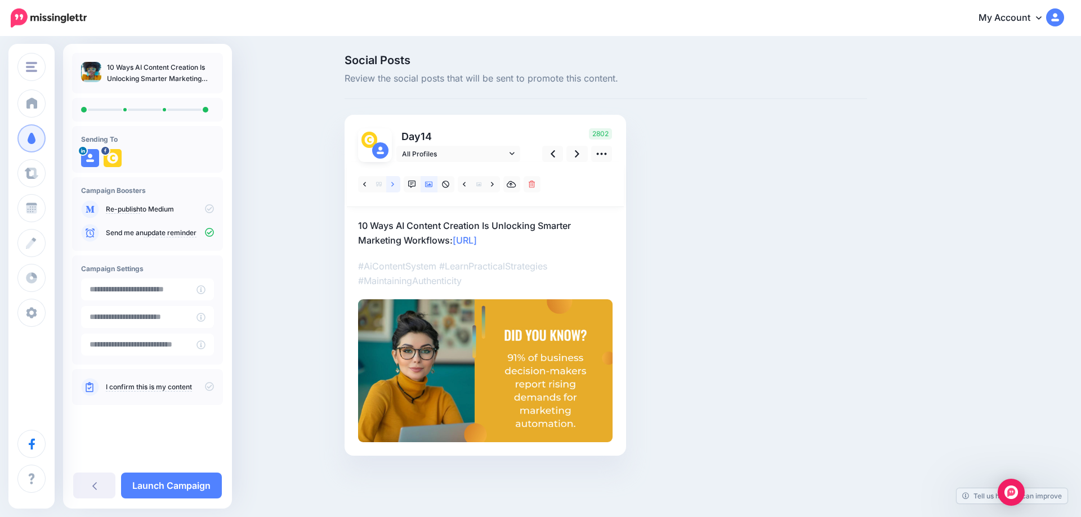
click at [396, 184] on link at bounding box center [393, 184] width 14 height 16
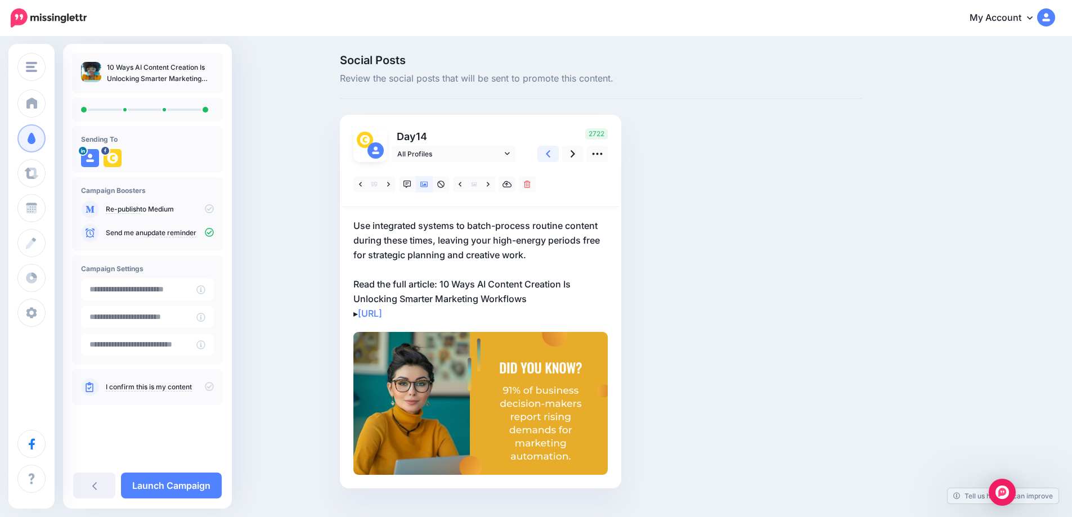
click at [551, 154] on icon at bounding box center [548, 154] width 5 height 12
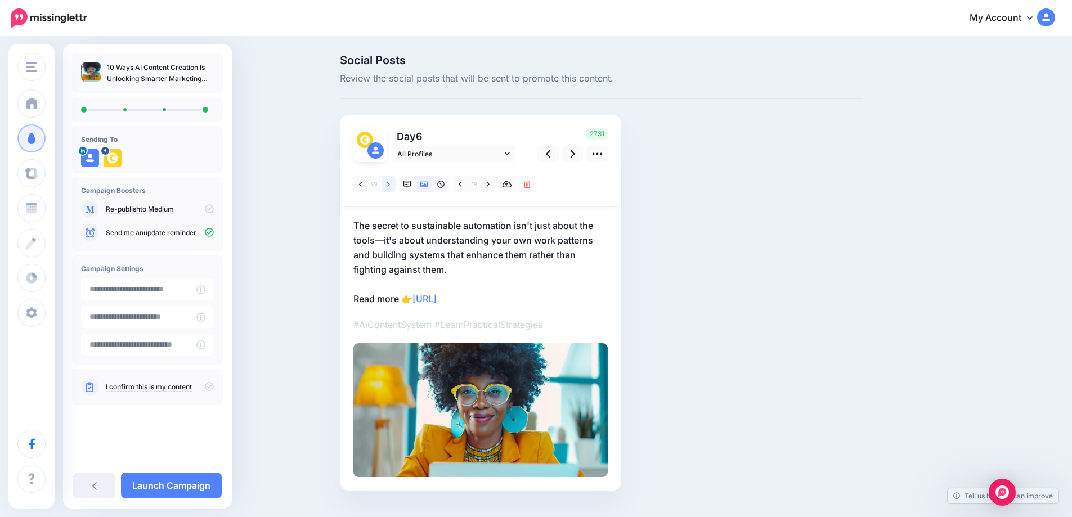
click at [395, 182] on link at bounding box center [389, 184] width 14 height 16
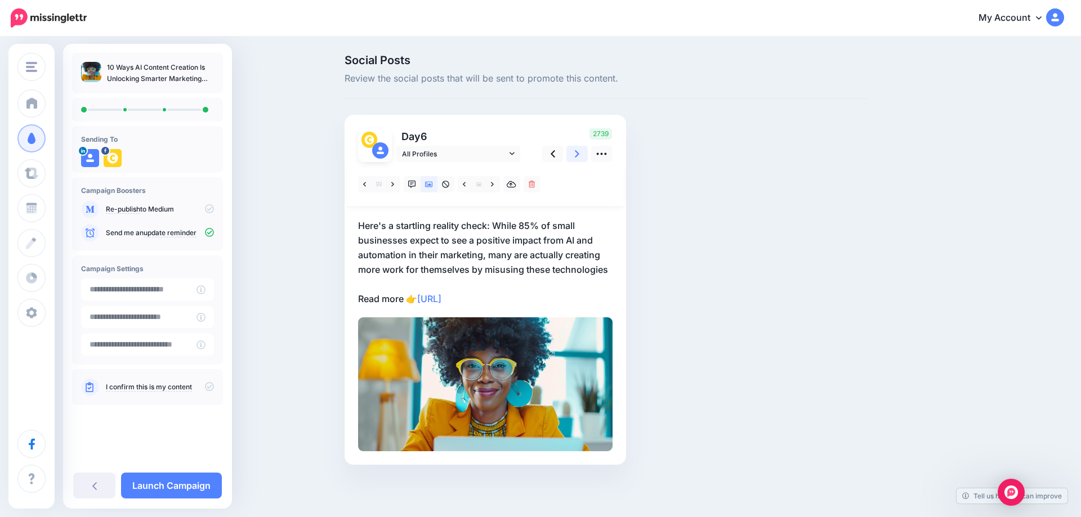
click at [579, 156] on icon at bounding box center [577, 154] width 5 height 12
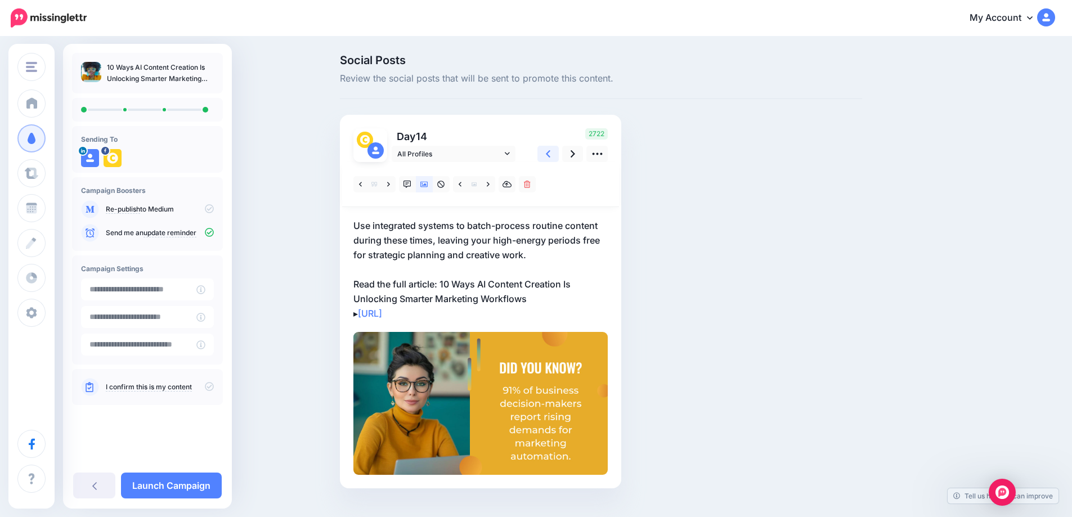
click at [549, 157] on link at bounding box center [548, 154] width 21 height 16
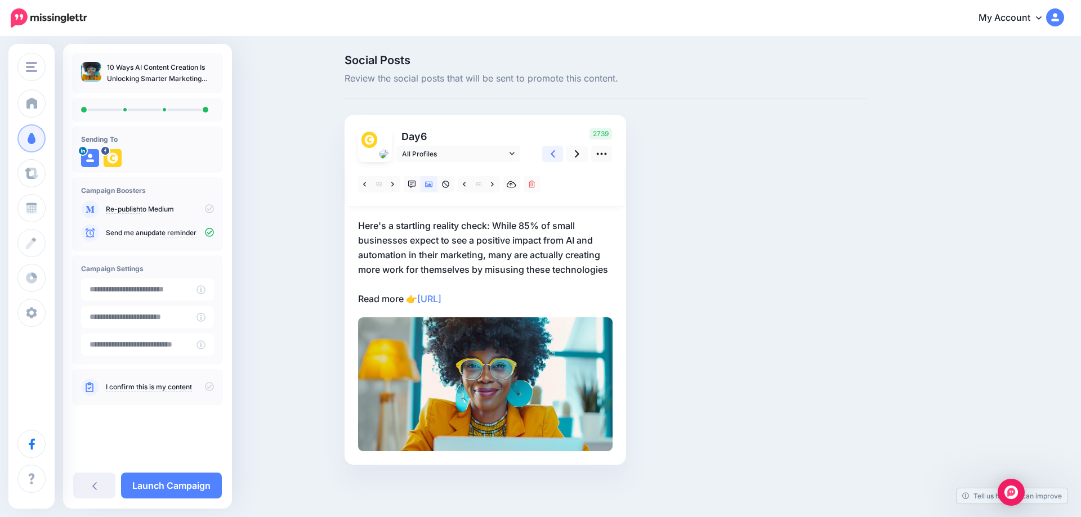
click at [549, 157] on link at bounding box center [552, 154] width 21 height 16
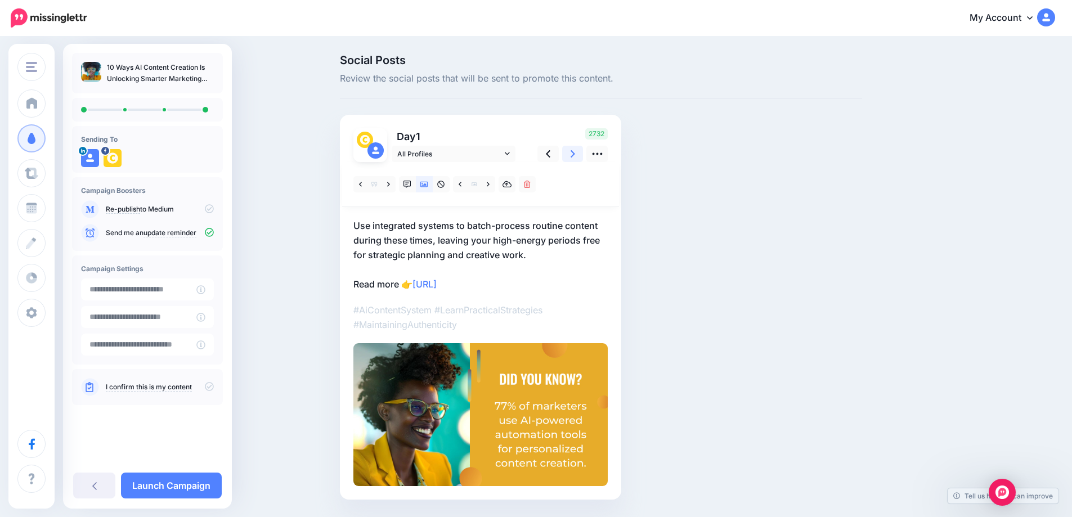
click at [575, 155] on icon at bounding box center [573, 153] width 5 height 7
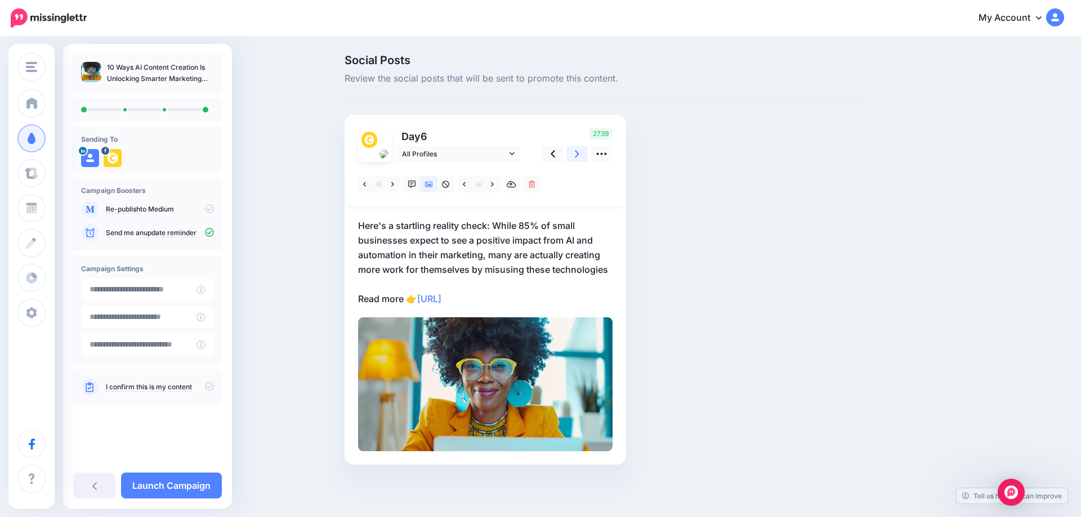
click at [578, 155] on icon at bounding box center [577, 153] width 5 height 7
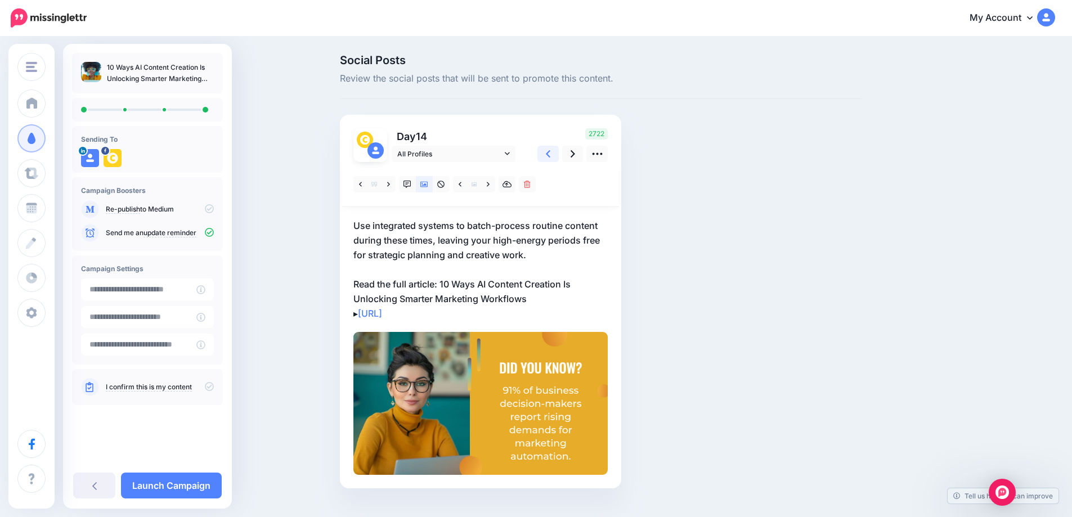
click at [551, 159] on icon at bounding box center [548, 154] width 5 height 12
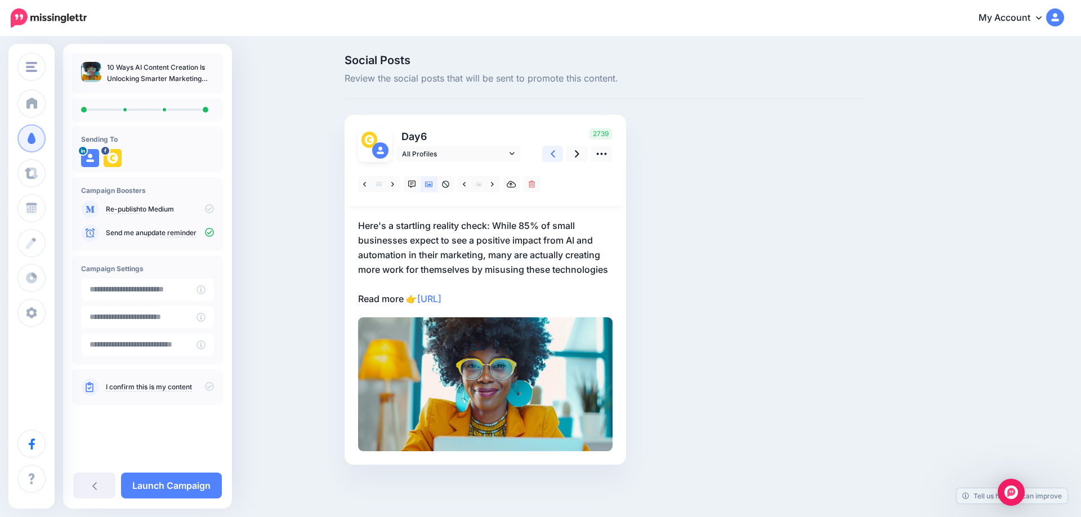
click at [553, 159] on icon at bounding box center [553, 154] width 5 height 12
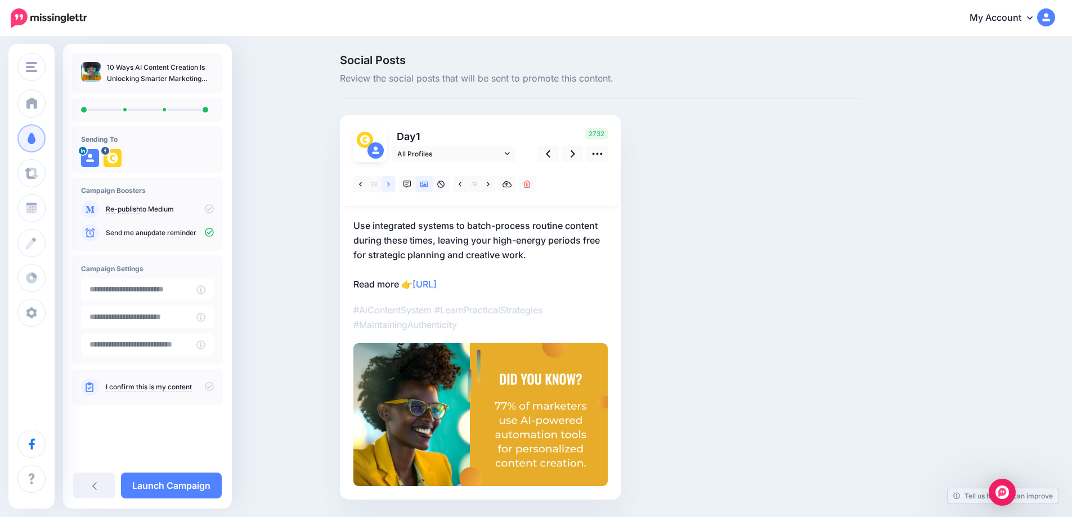
click at [386, 184] on link at bounding box center [389, 184] width 14 height 16
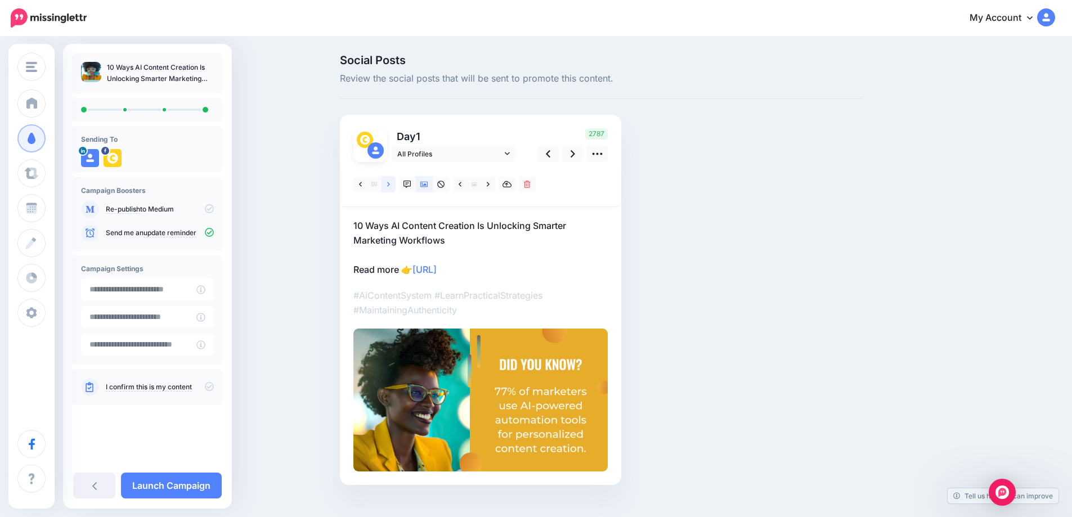
click at [386, 183] on link at bounding box center [389, 184] width 14 height 16
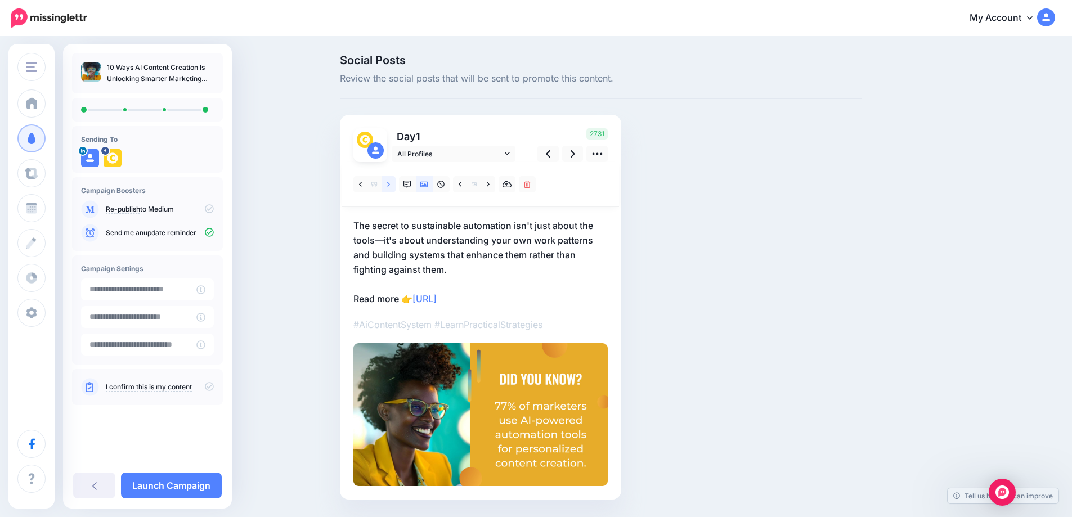
click at [390, 185] on icon at bounding box center [388, 185] width 3 height 8
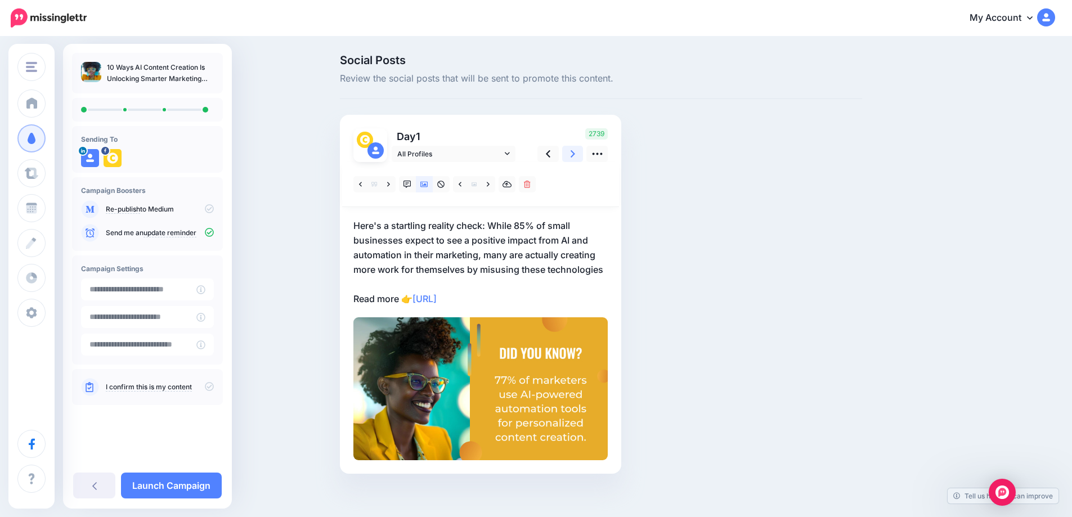
click at [575, 159] on icon at bounding box center [573, 154] width 5 height 12
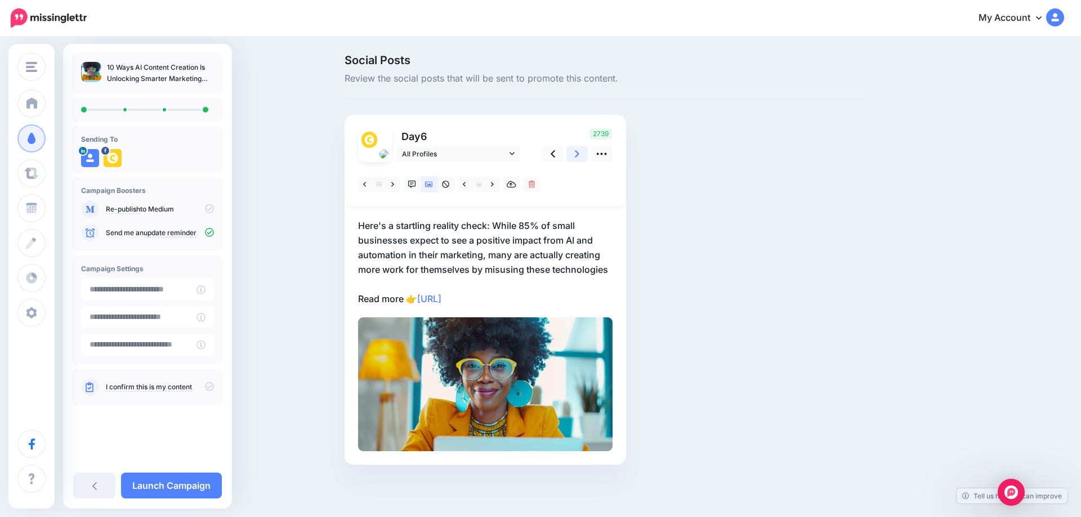
click at [575, 159] on icon at bounding box center [577, 154] width 5 height 12
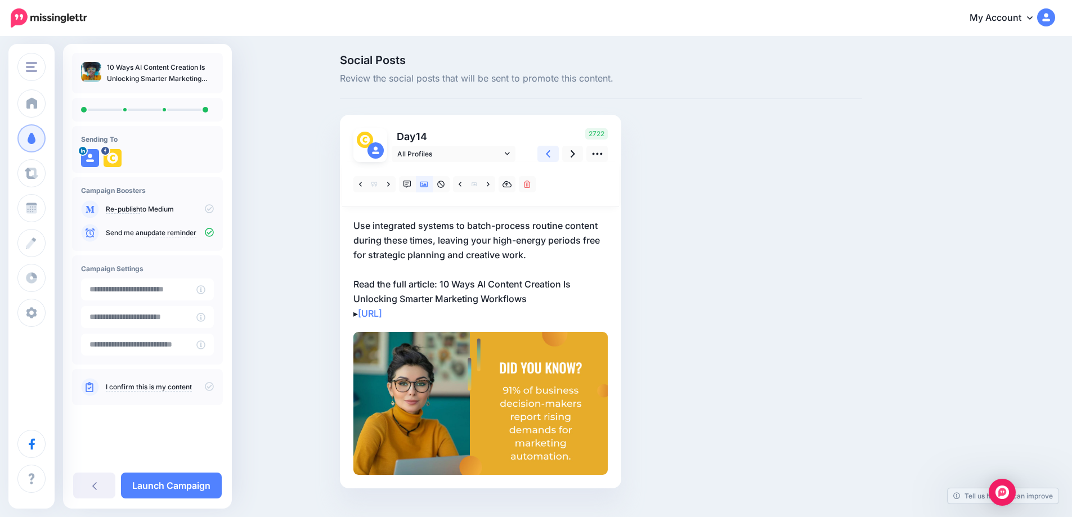
click at [550, 158] on icon at bounding box center [548, 154] width 5 height 12
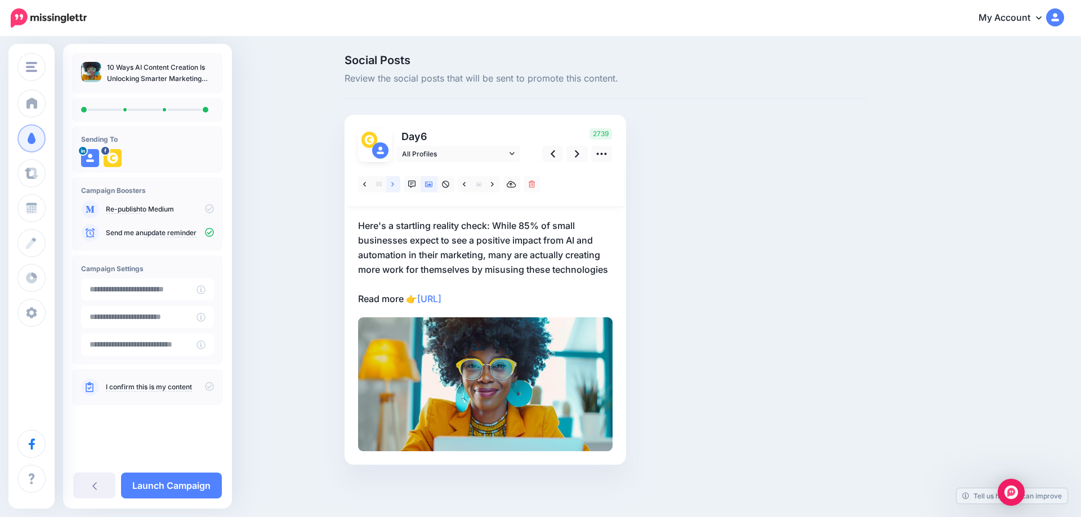
click at [395, 184] on link at bounding box center [393, 184] width 14 height 16
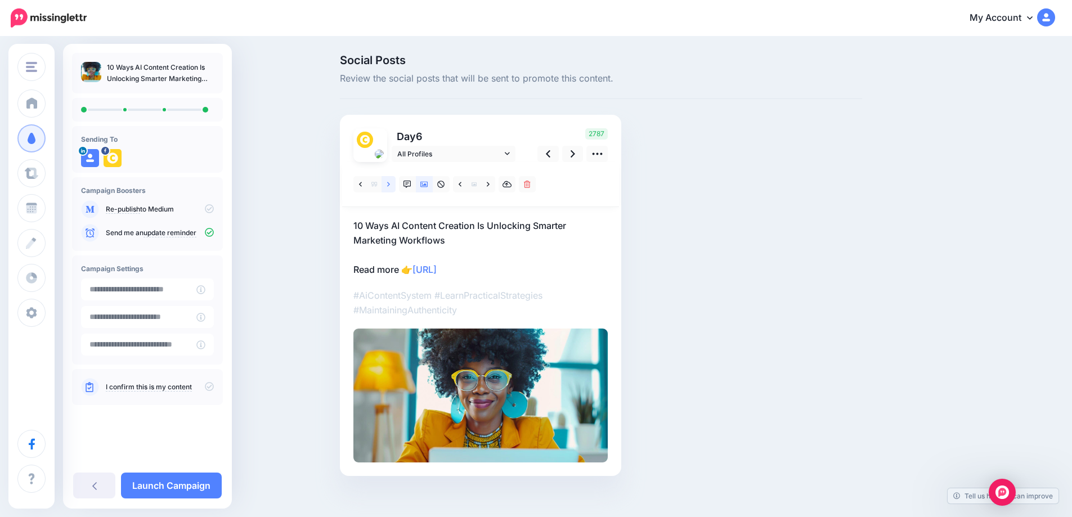
click at [395, 184] on link at bounding box center [389, 184] width 14 height 16
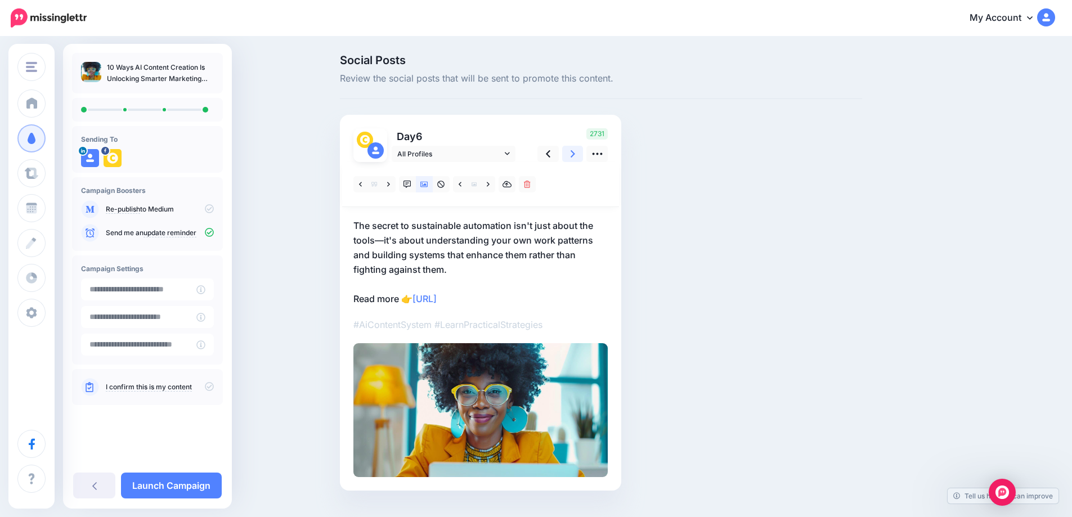
click at [575, 159] on icon at bounding box center [573, 154] width 5 height 12
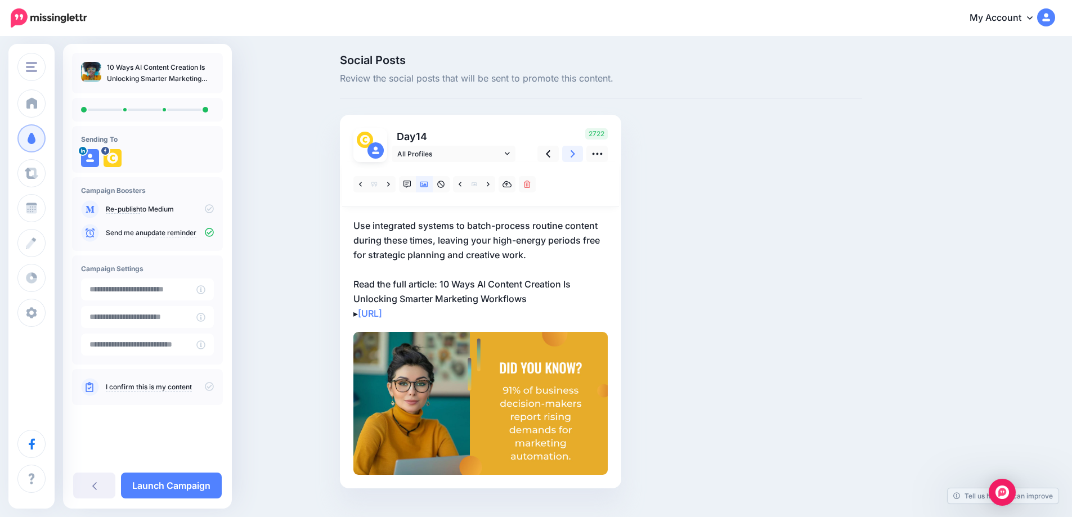
click at [575, 159] on icon at bounding box center [573, 154] width 5 height 12
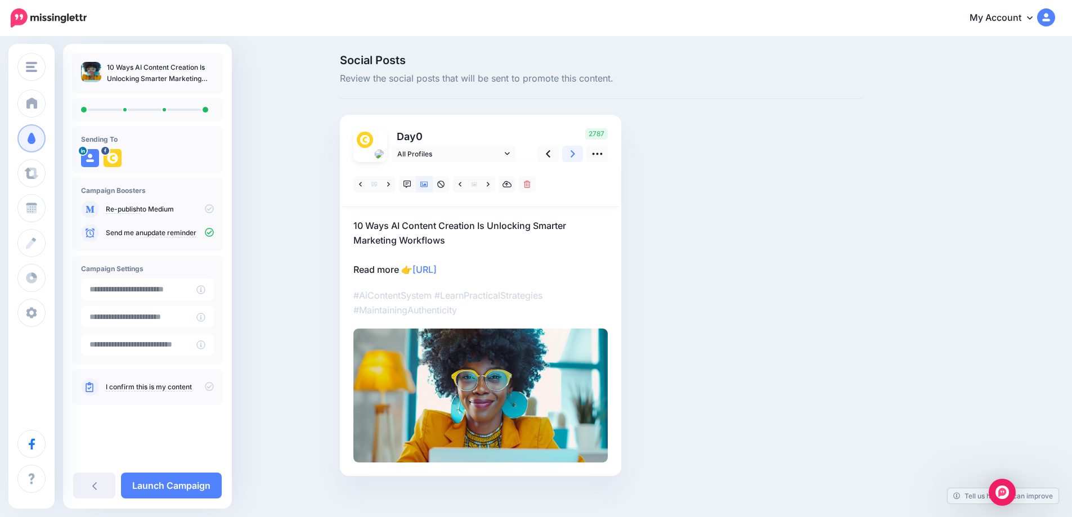
click at [575, 159] on icon at bounding box center [573, 154] width 5 height 12
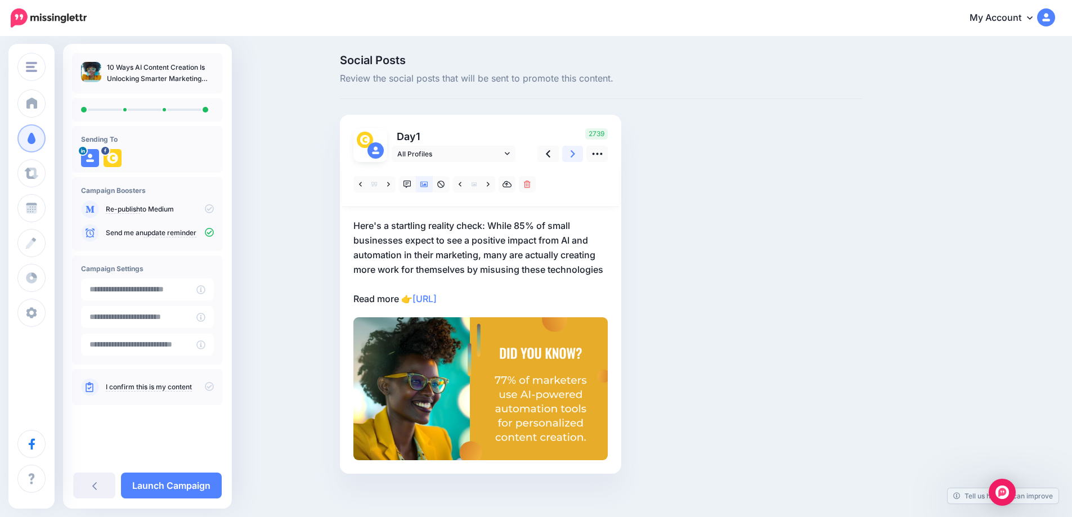
click at [575, 159] on icon at bounding box center [573, 154] width 5 height 12
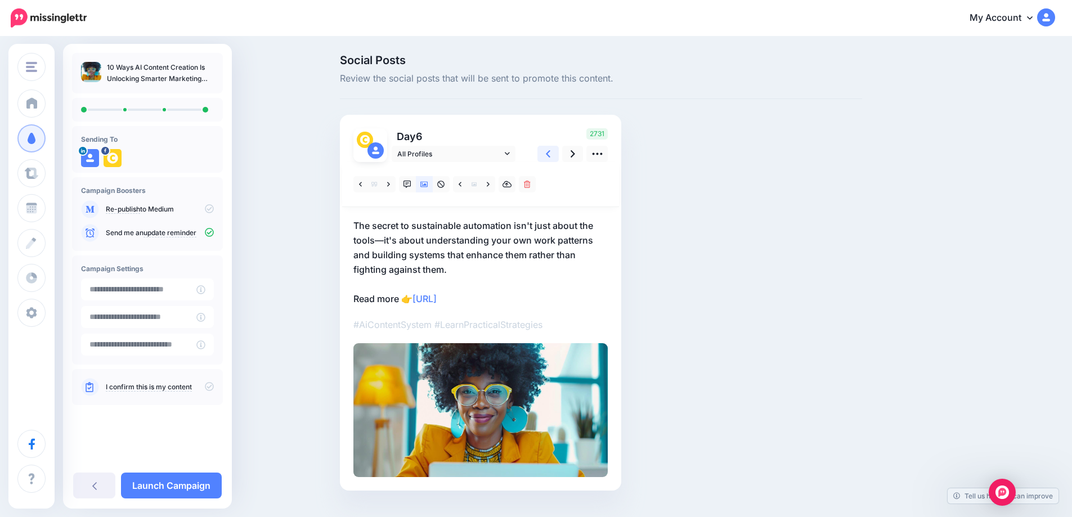
click at [551, 158] on icon at bounding box center [548, 154] width 5 height 12
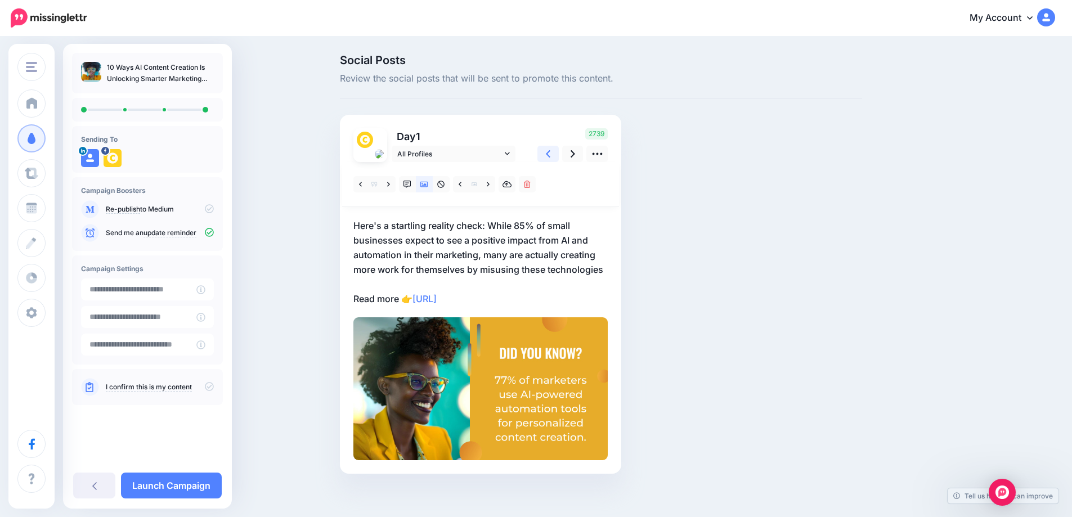
click at [551, 158] on icon at bounding box center [548, 154] width 5 height 12
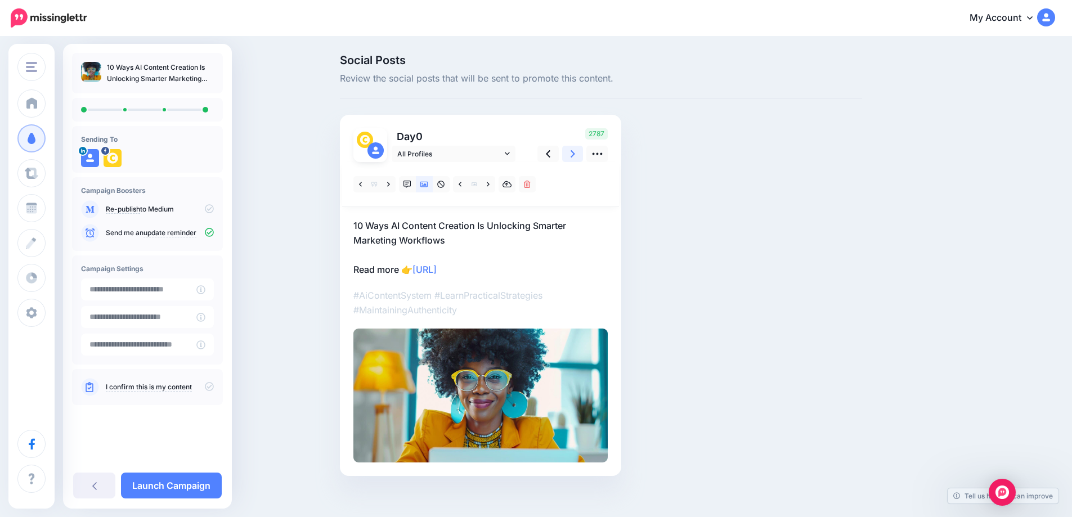
click at [575, 157] on icon at bounding box center [573, 154] width 5 height 12
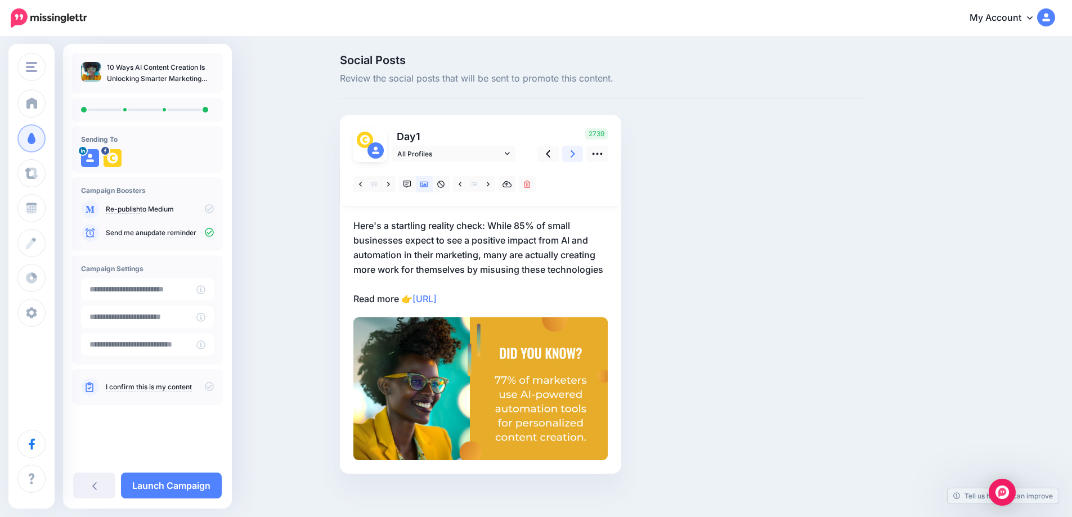
click at [575, 157] on icon at bounding box center [573, 154] width 5 height 12
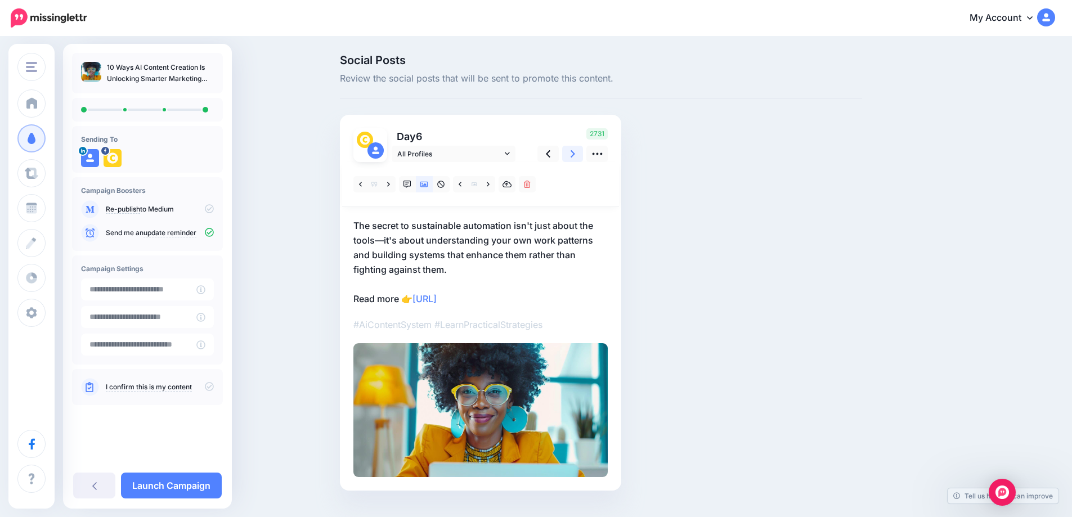
click at [575, 157] on icon at bounding box center [573, 154] width 5 height 12
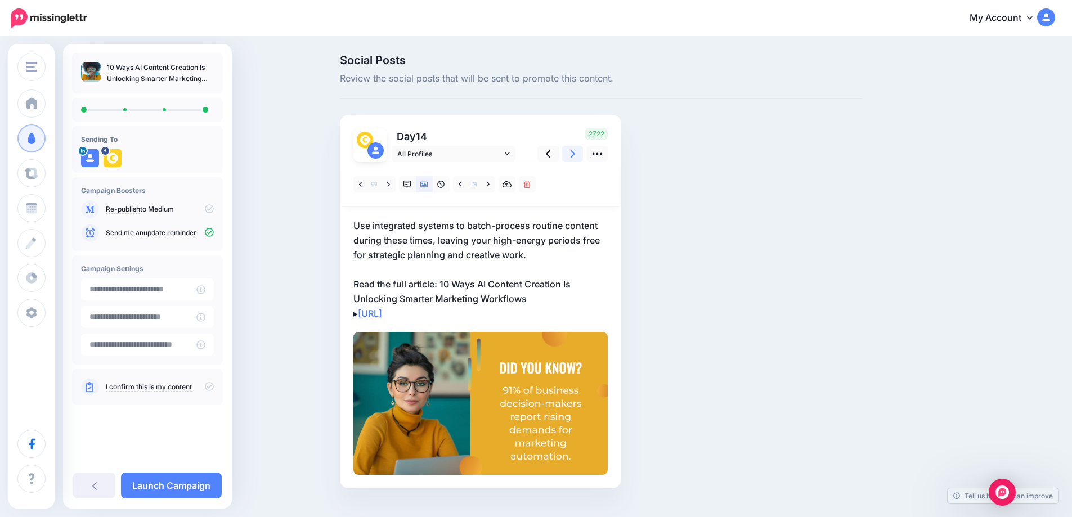
click at [575, 157] on icon at bounding box center [573, 154] width 5 height 12
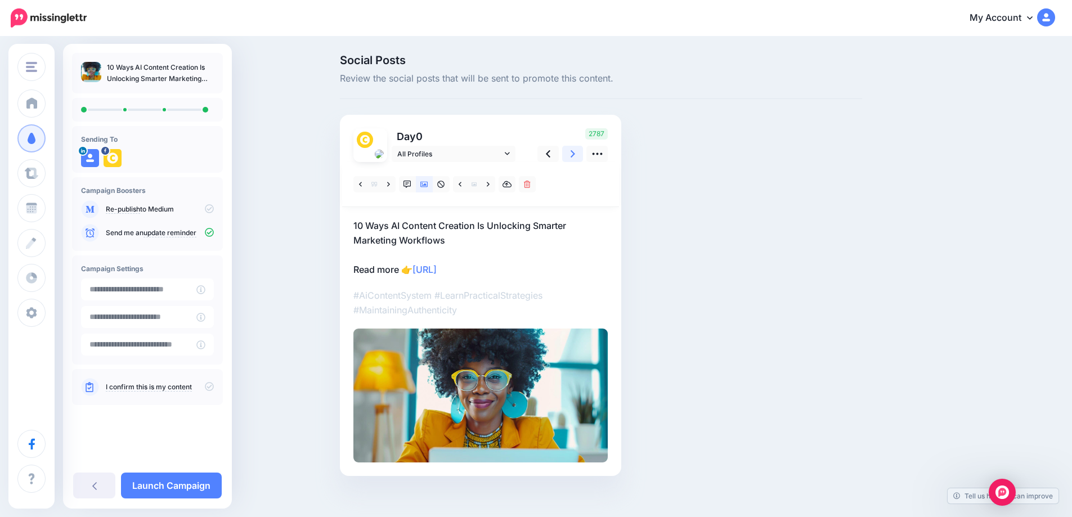
click at [575, 157] on icon at bounding box center [573, 154] width 5 height 12
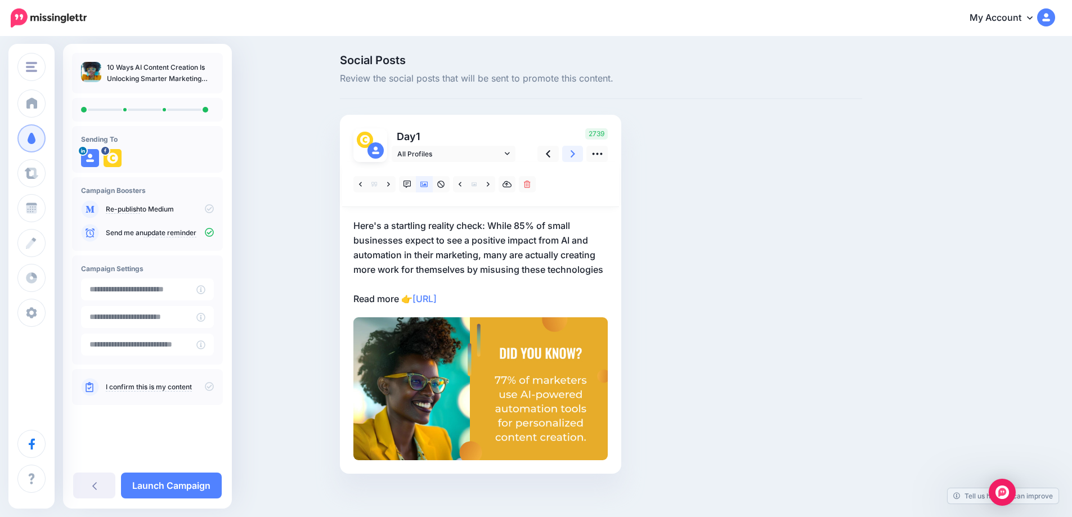
click at [575, 157] on icon at bounding box center [573, 154] width 5 height 12
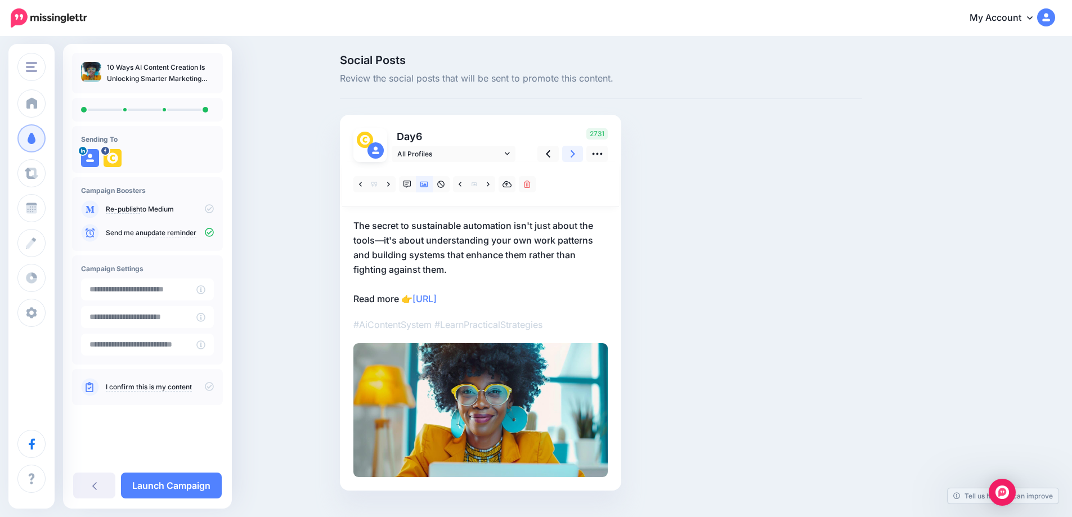
click at [575, 157] on icon at bounding box center [573, 154] width 5 height 12
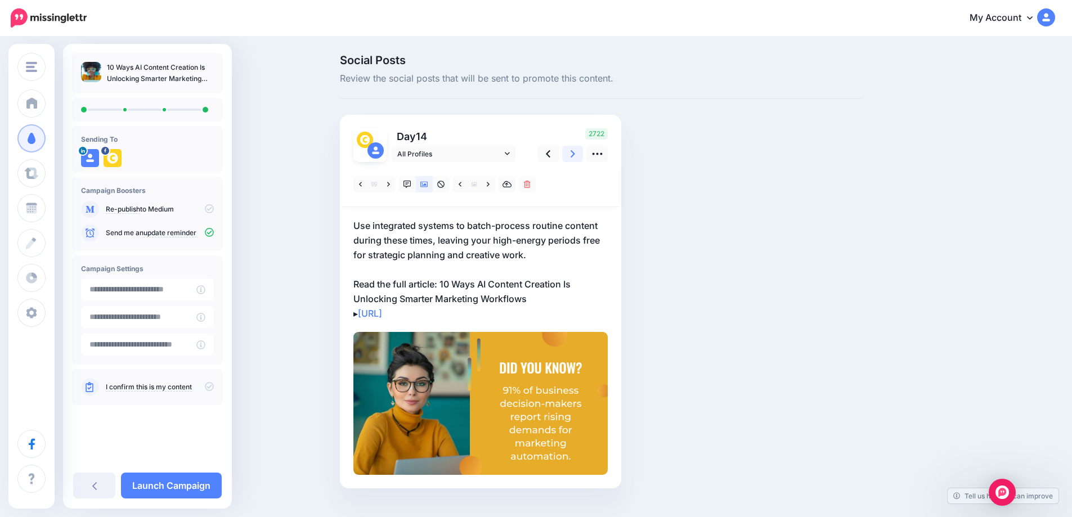
click at [575, 157] on icon at bounding box center [573, 154] width 5 height 12
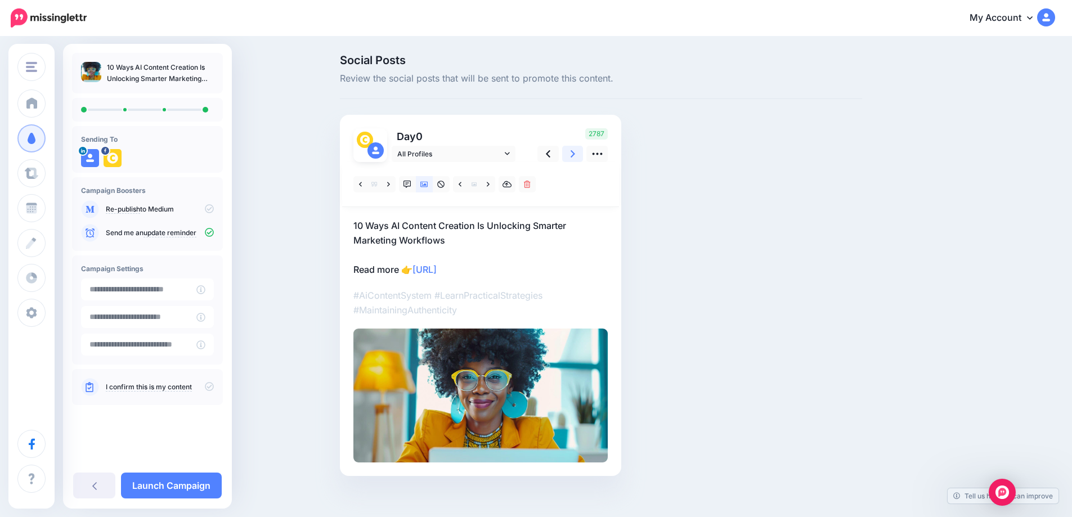
click at [575, 157] on icon at bounding box center [573, 154] width 5 height 12
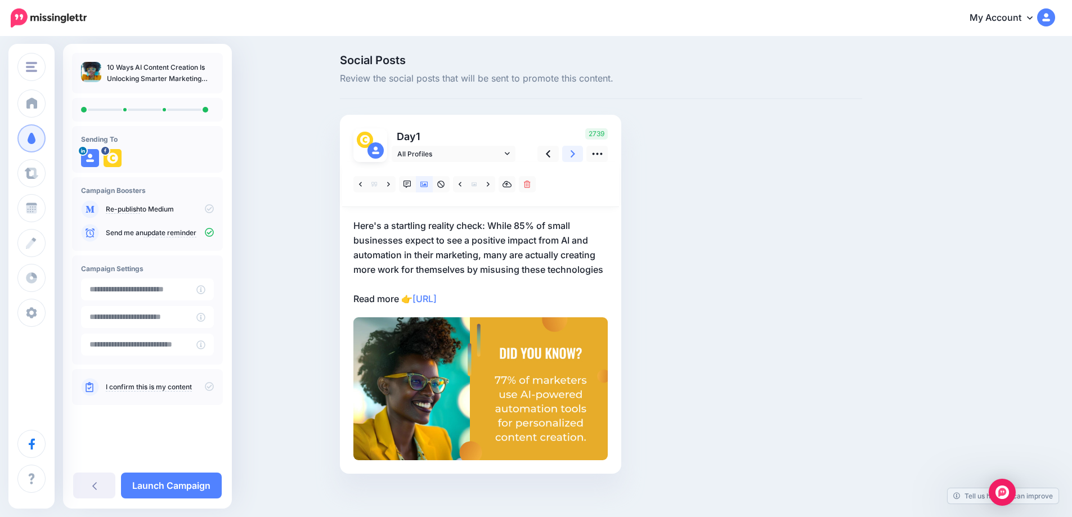
click at [575, 157] on icon at bounding box center [573, 154] width 5 height 12
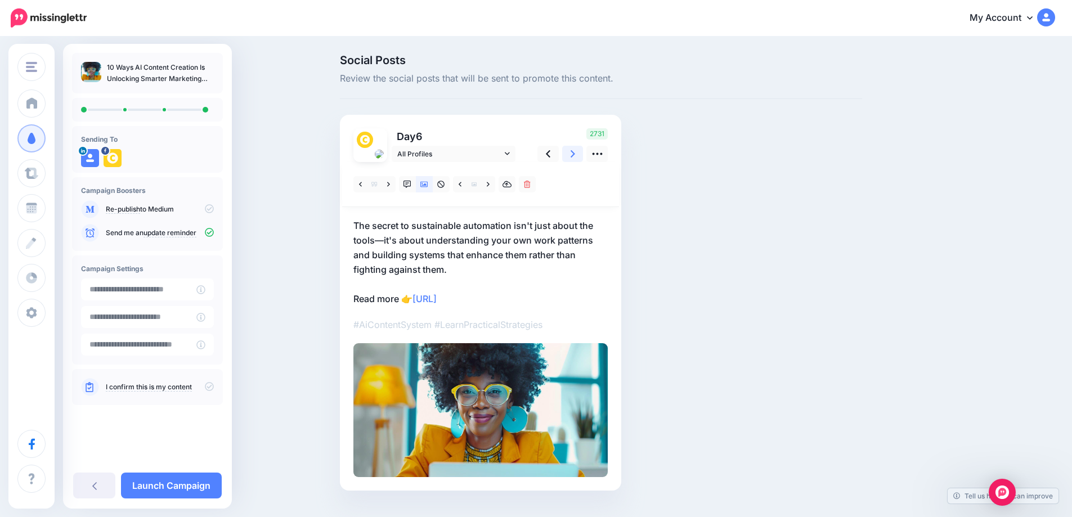
click at [575, 157] on icon at bounding box center [573, 153] width 5 height 7
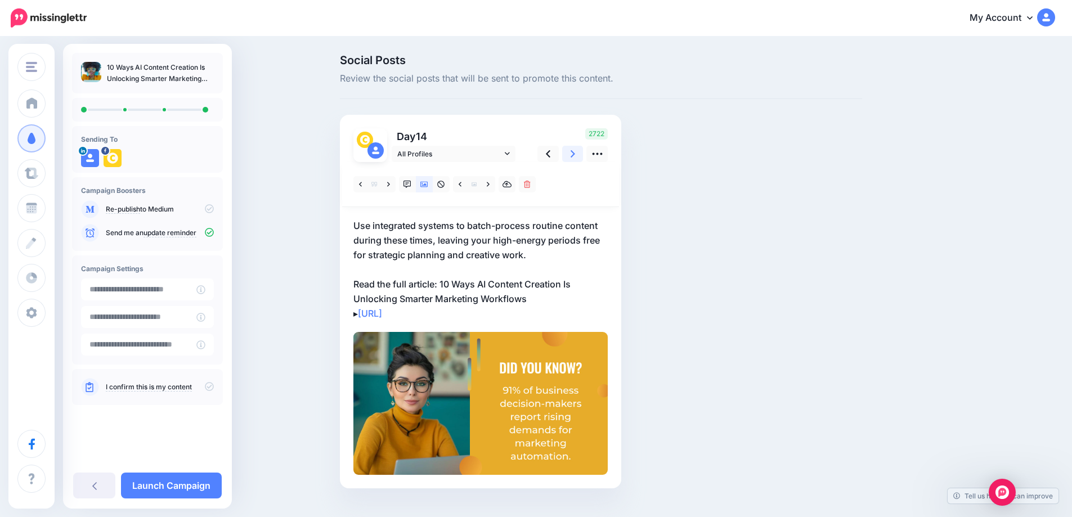
click at [575, 157] on icon at bounding box center [573, 153] width 5 height 7
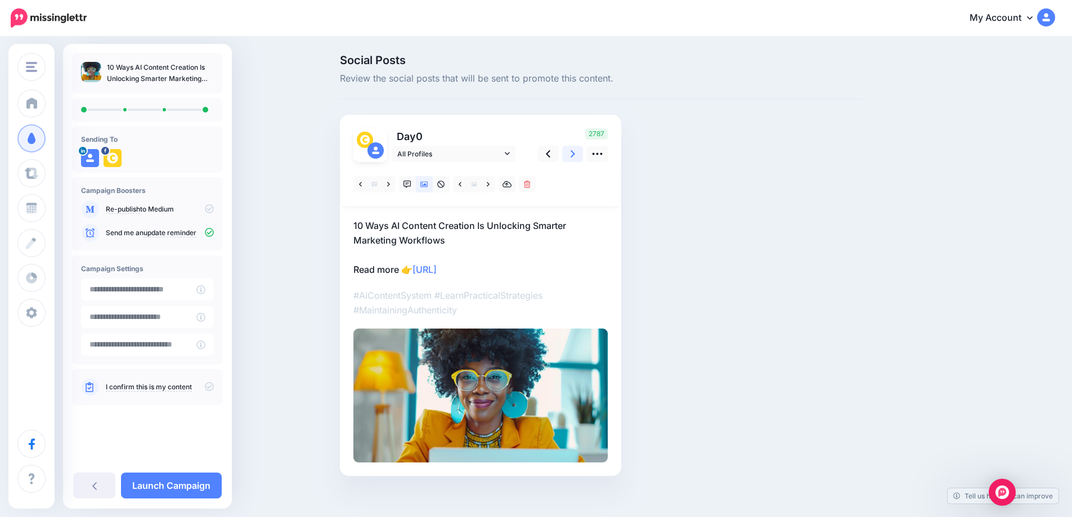
click at [575, 157] on icon at bounding box center [573, 153] width 5 height 7
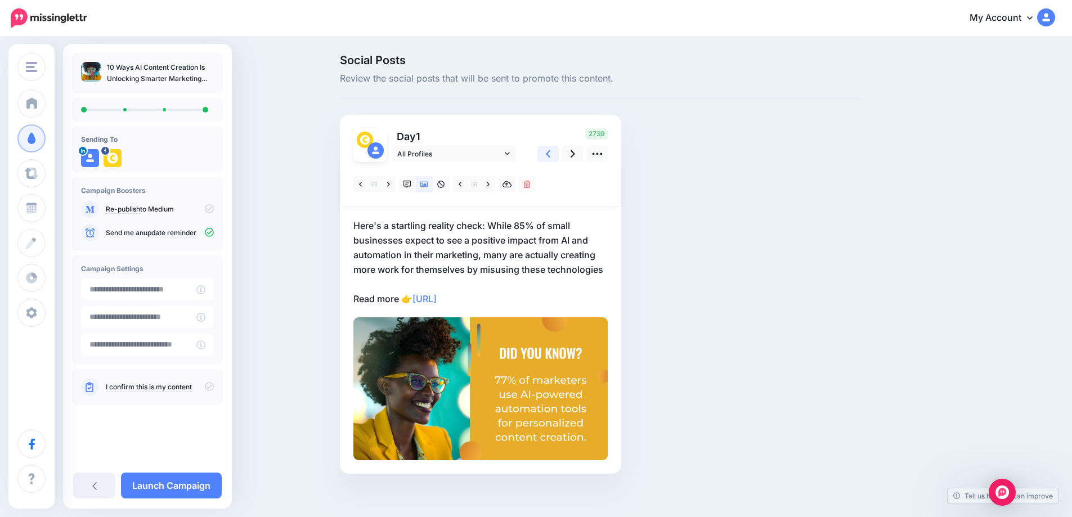
click at [556, 158] on link at bounding box center [548, 154] width 21 height 16
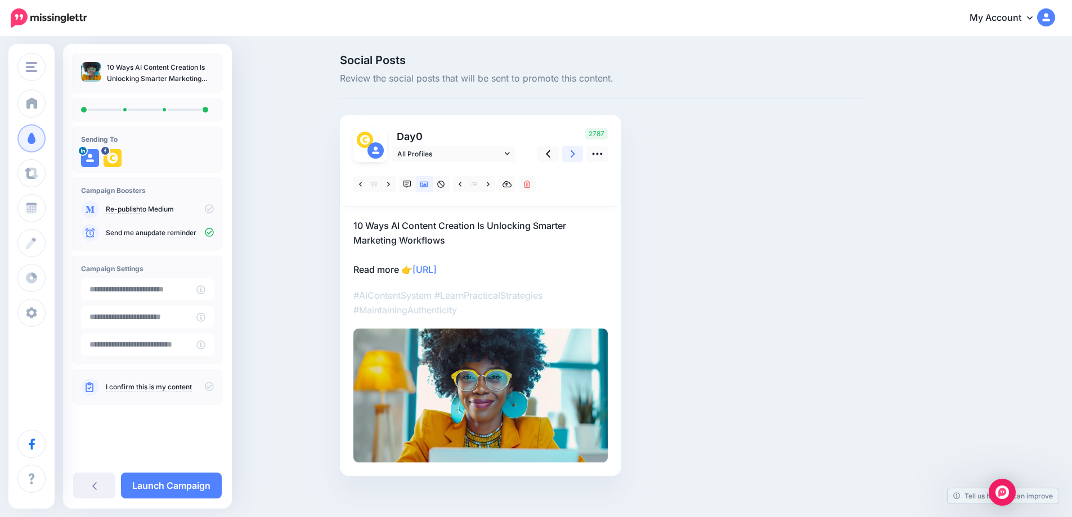
click at [580, 154] on link at bounding box center [572, 154] width 21 height 16
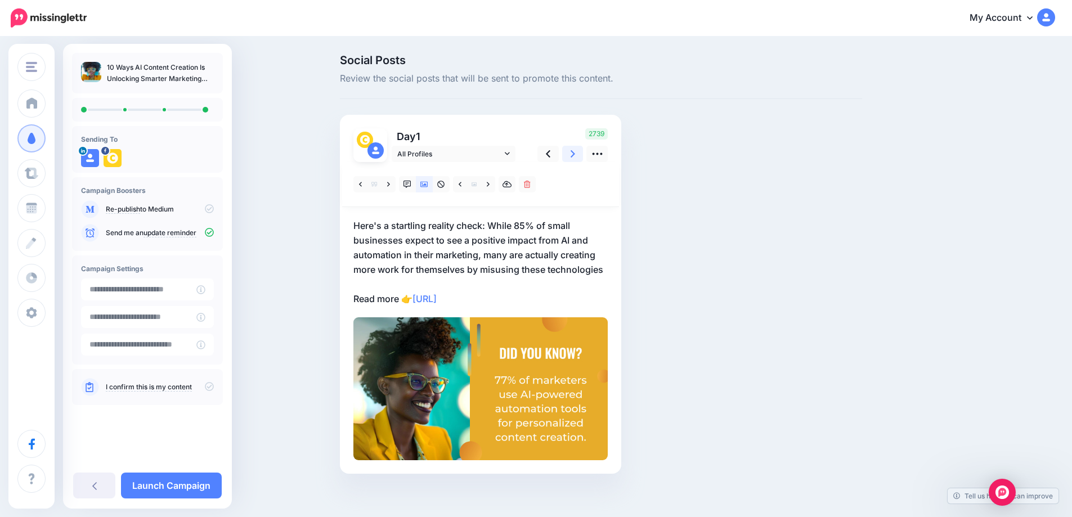
click at [580, 154] on link at bounding box center [572, 154] width 21 height 16
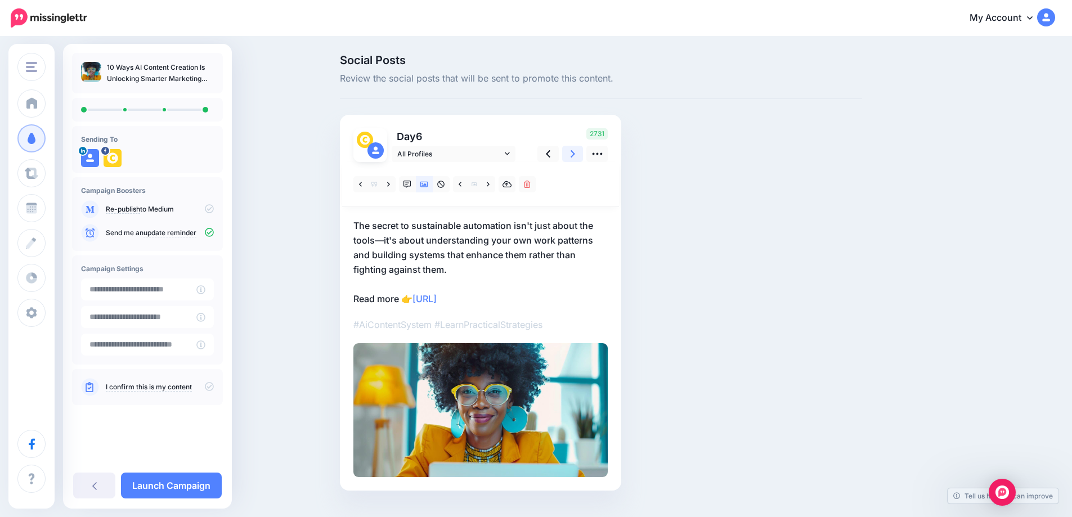
click at [575, 154] on icon at bounding box center [573, 153] width 5 height 7
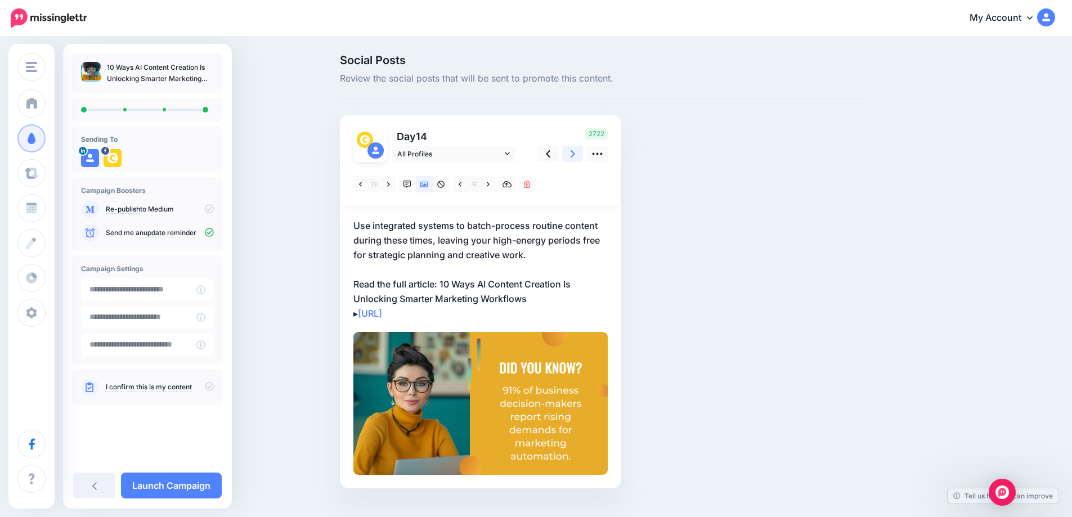
click at [575, 154] on icon at bounding box center [573, 153] width 5 height 7
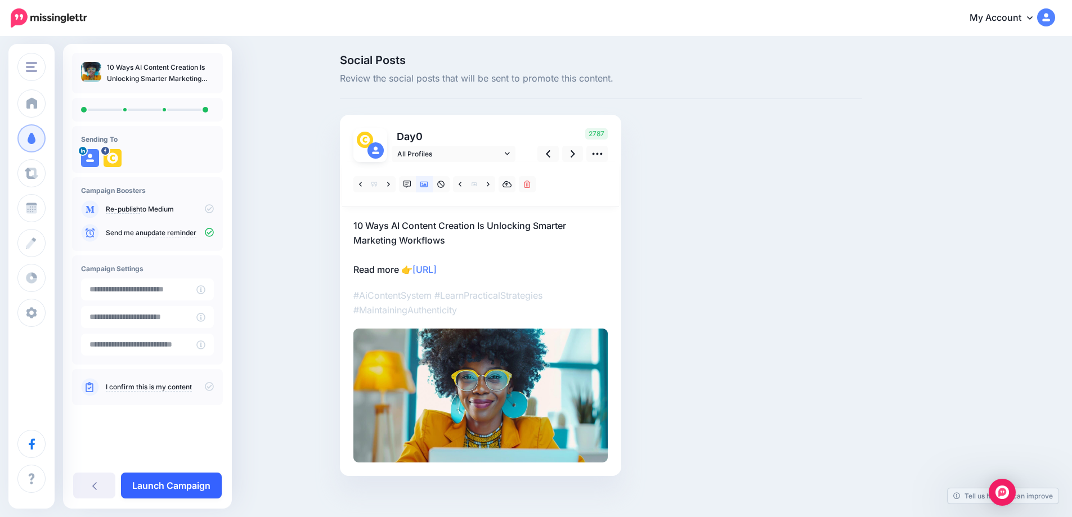
click at [176, 492] on link "Launch Campaign" at bounding box center [171, 486] width 101 height 26
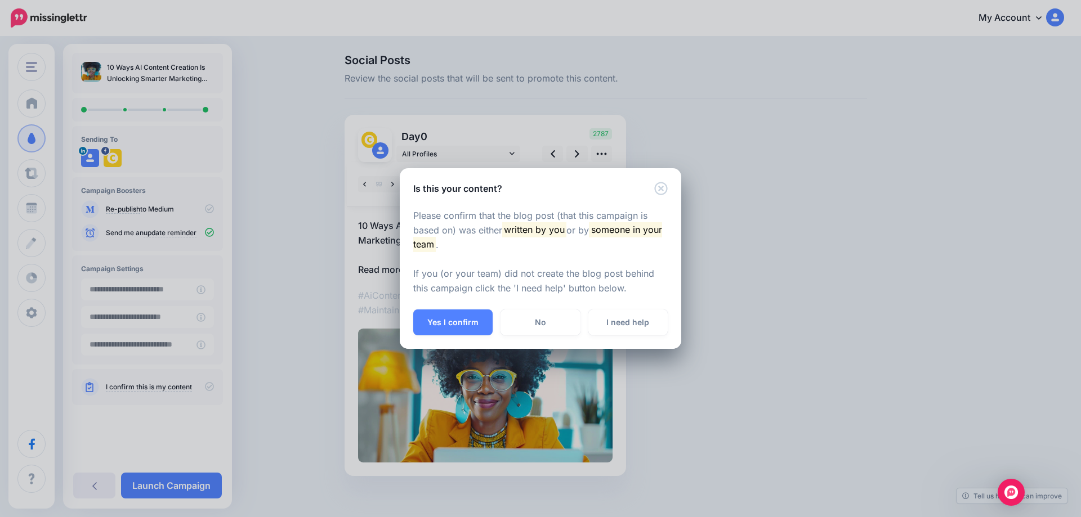
drag, startPoint x: 443, startPoint y: 320, endPoint x: 510, endPoint y: 29, distance: 298.7
click at [441, 319] on button "Yes I confirm" at bounding box center [452, 323] width 79 height 26
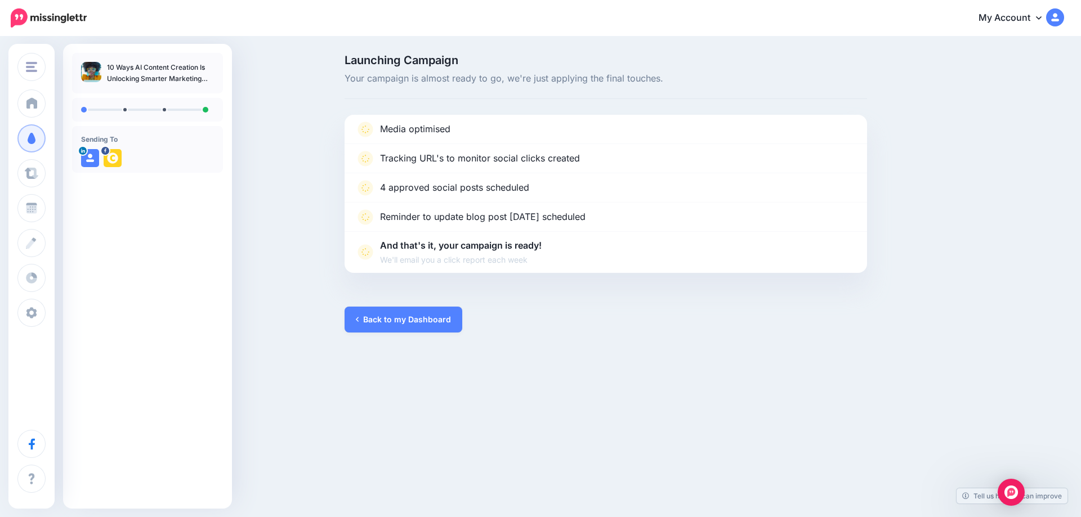
drag, startPoint x: 891, startPoint y: 333, endPoint x: 888, endPoint y: 7, distance: 325.4
click at [891, 333] on div "Launching Campaign Your campaign is almost ready to go, we're just applying the…" at bounding box center [540, 194] width 1081 height 312
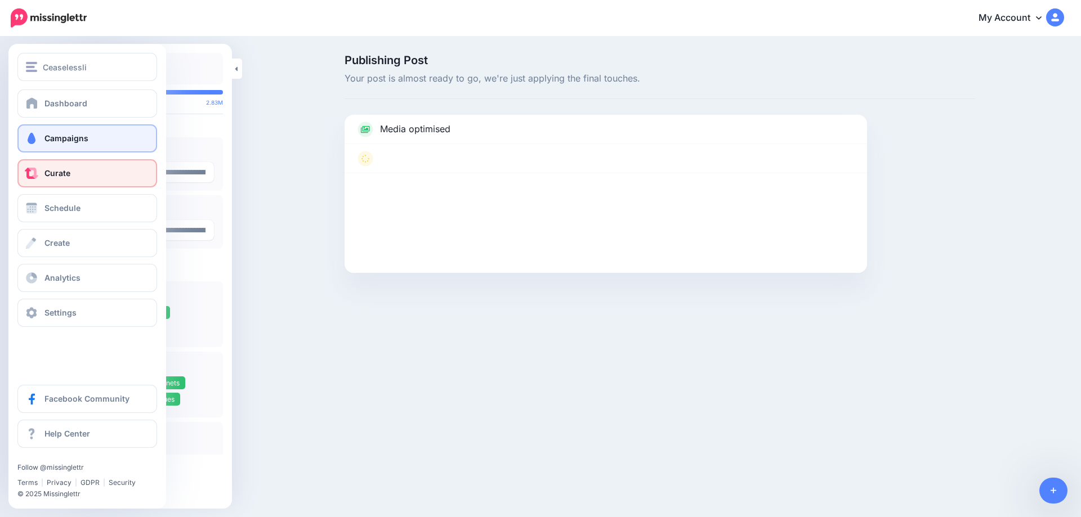
click at [26, 136] on span at bounding box center [31, 138] width 15 height 11
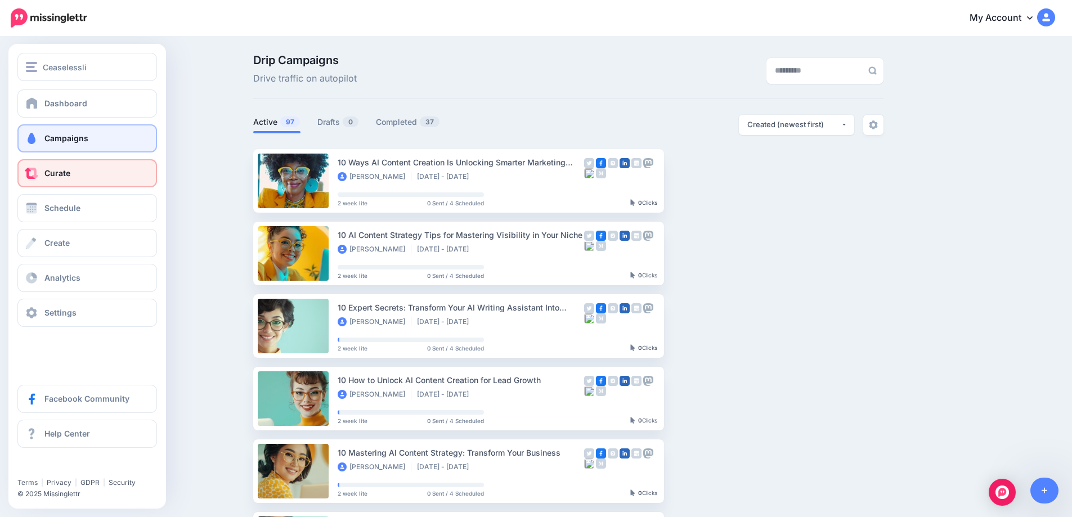
click at [57, 177] on span "Curate" at bounding box center [57, 173] width 26 height 10
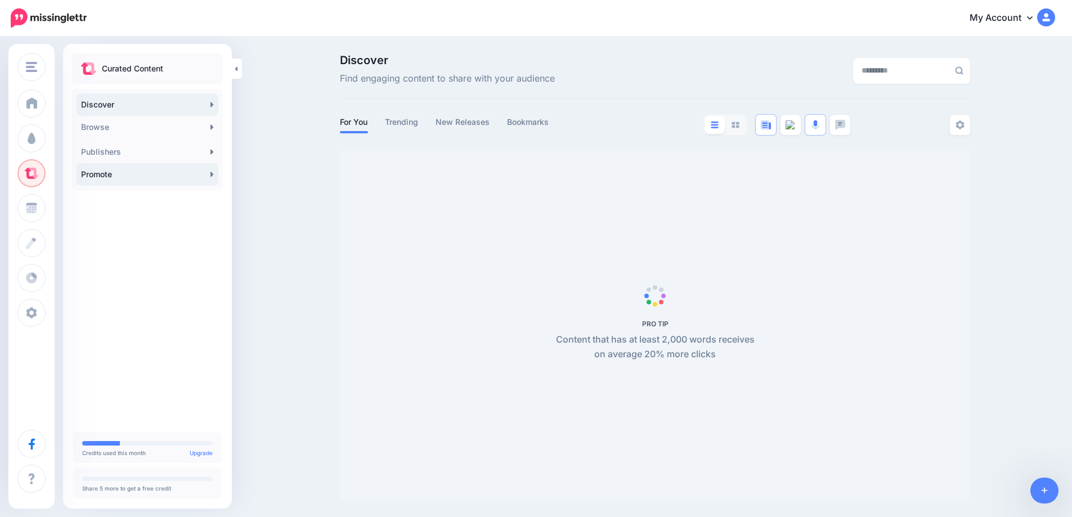
click at [205, 175] on link "Promote" at bounding box center [148, 174] width 142 height 23
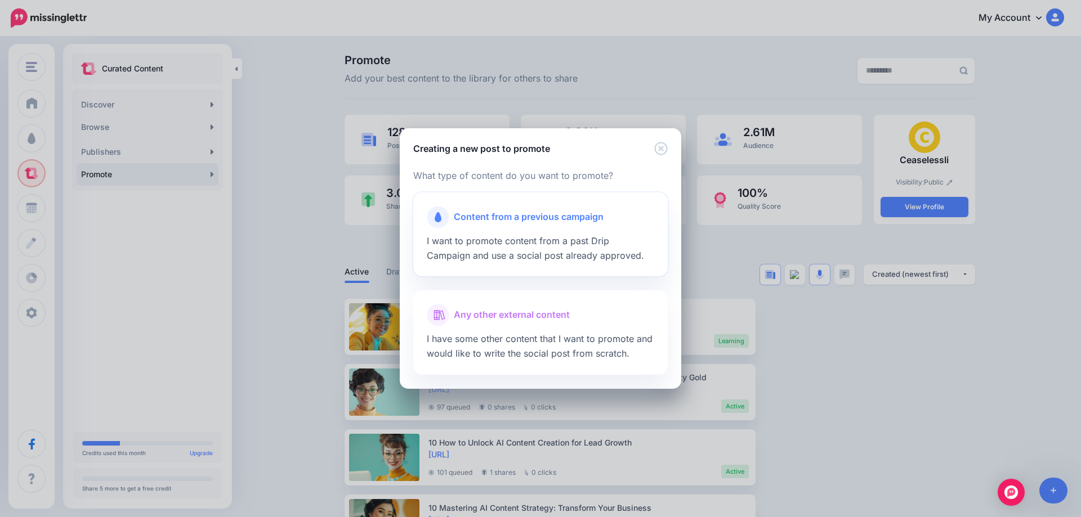
click at [526, 222] on span "Content from a previous campaign" at bounding box center [529, 217] width 150 height 15
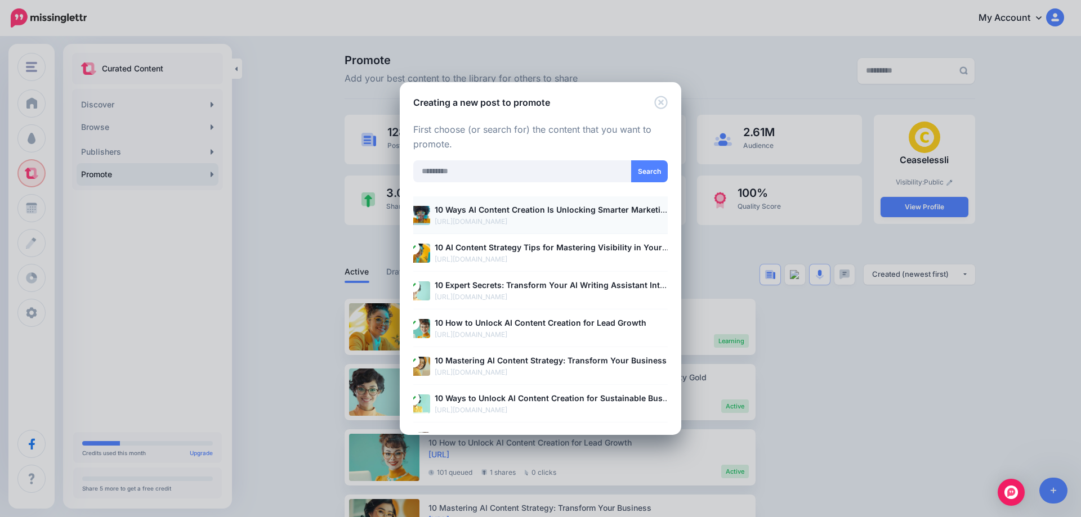
click at [521, 226] on p "https://ceaselessli.com/blog/10-ways-ai-content-creation-is-unlocking-smarter-m…" at bounding box center [552, 221] width 235 height 11
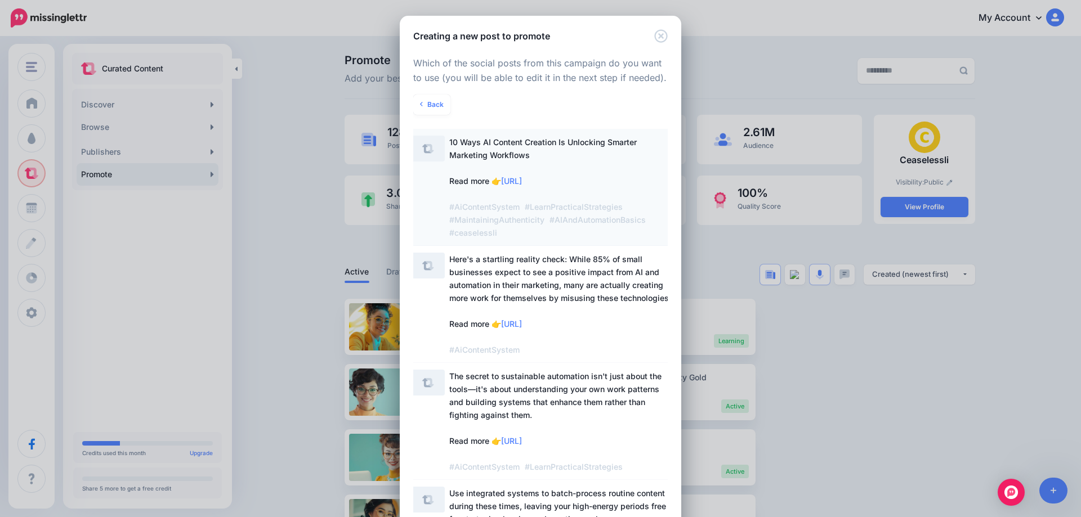
click at [512, 159] on span "10 Ways AI Content Creation Is Unlocking Smarter Marketing Workflows Read more …" at bounding box center [548, 187] width 199 height 100
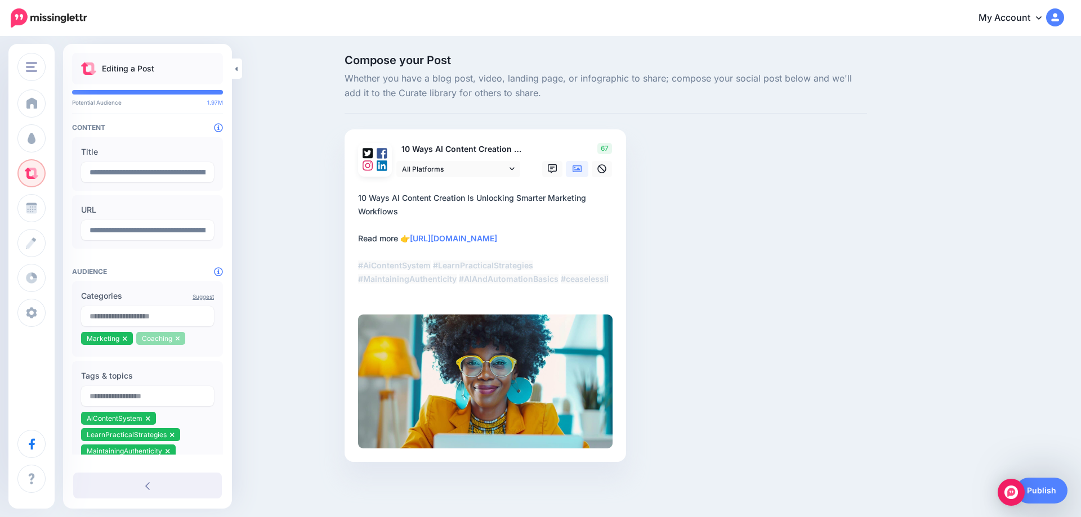
click at [178, 341] on icon at bounding box center [178, 339] width 4 height 5
click at [158, 311] on input "text" at bounding box center [147, 316] width 133 height 20
type input "******"
click at [166, 342] on span "Content / inbound marketing" at bounding box center [136, 338] width 91 height 10
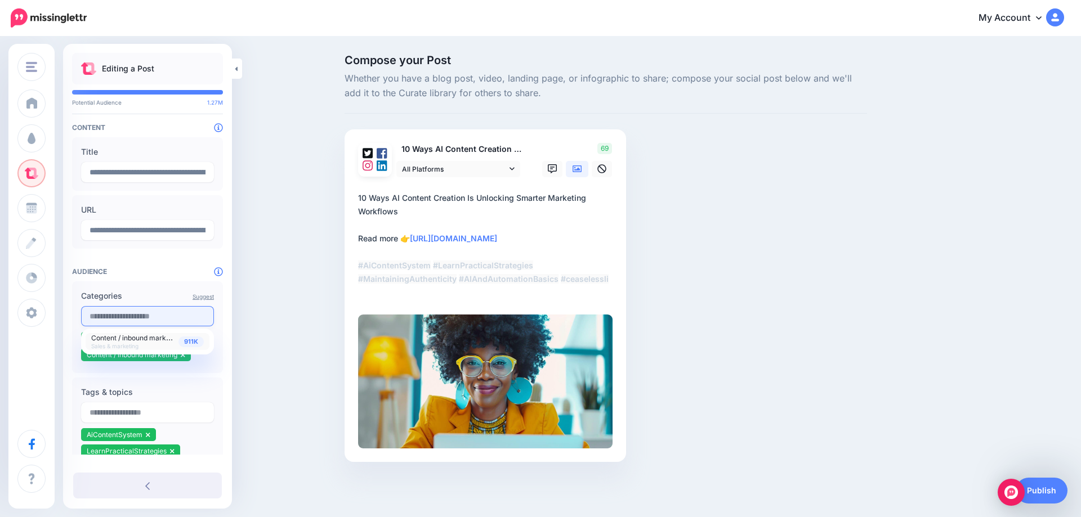
click at [158, 319] on input "text" at bounding box center [147, 316] width 133 height 20
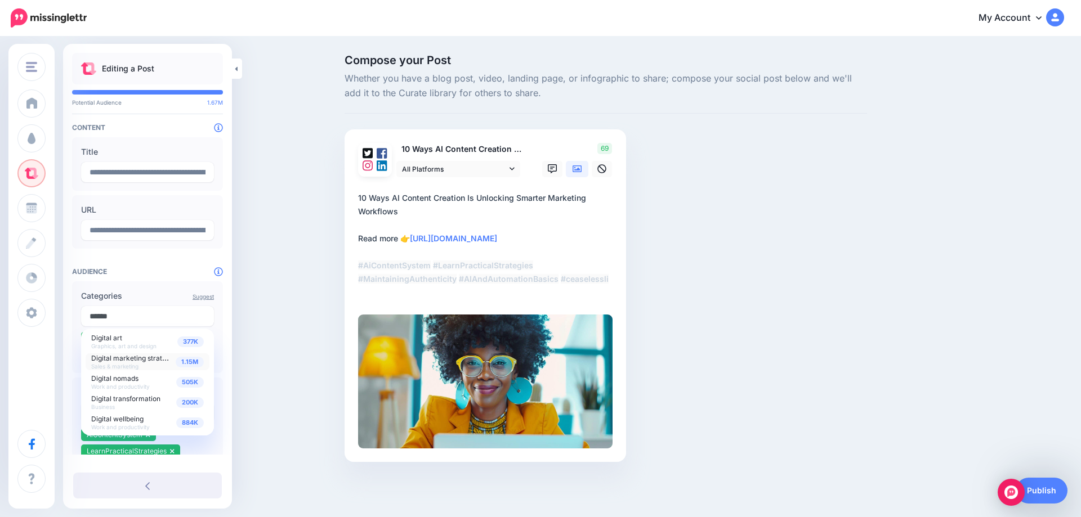
type input "******"
click at [159, 363] on span "Digital marketing strategy" at bounding box center [132, 358] width 83 height 10
click at [263, 357] on div "Compose your Post Whether you have a blog post, video, landing page, or infogra…" at bounding box center [540, 275] width 1081 height 475
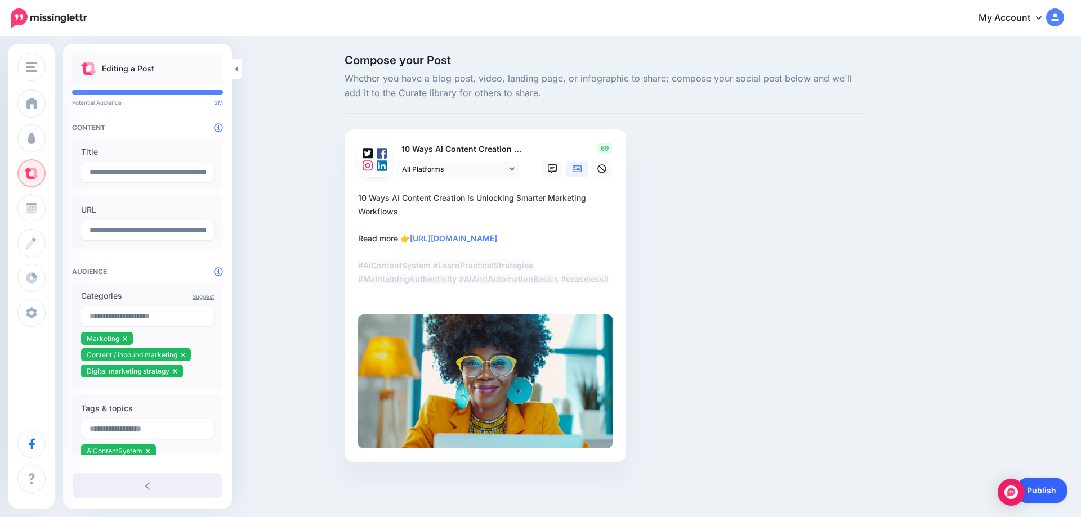
click at [1048, 489] on link "Publish" at bounding box center [1042, 491] width 52 height 26
